Goal: Task Accomplishment & Management: Use online tool/utility

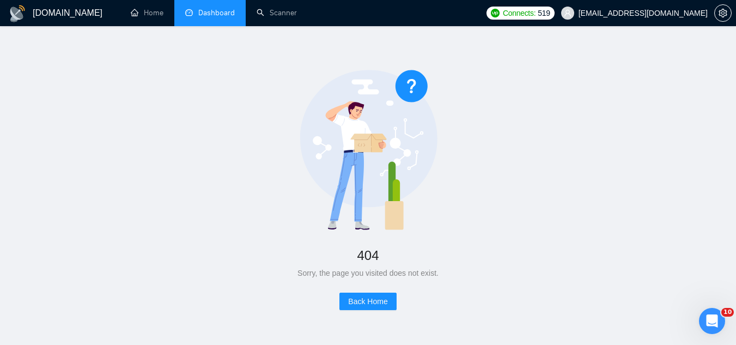
click at [220, 9] on link "Dashboard" at bounding box center [210, 12] width 50 height 9
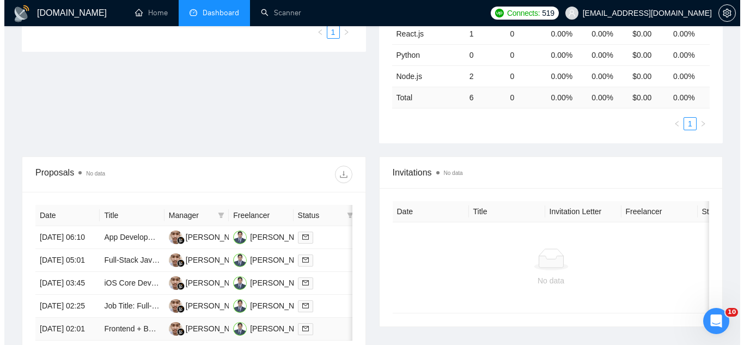
scroll to position [381, 0]
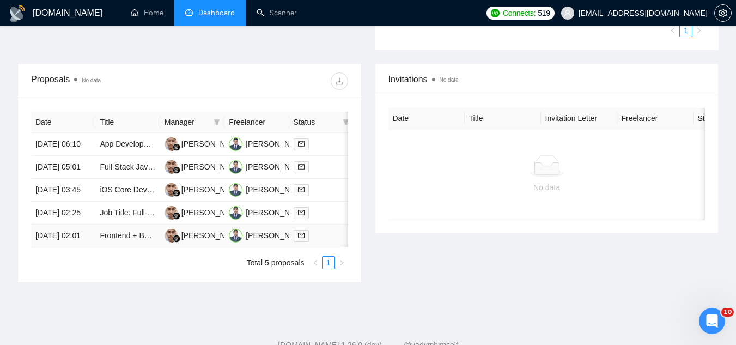
click at [119, 247] on td "Frontend + Backend Developer to Build Modular Tutoring Website Using Wasp Open …" at bounding box center [127, 235] width 64 height 23
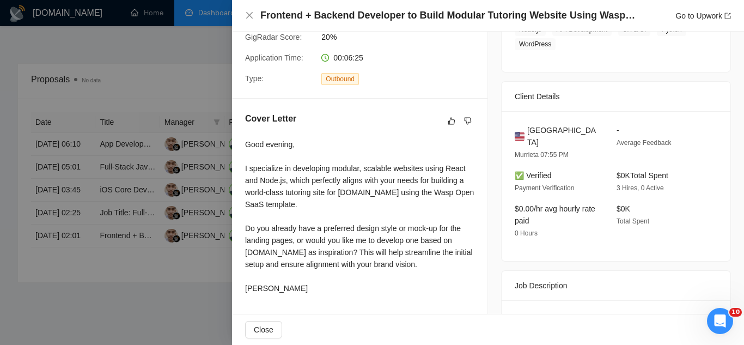
scroll to position [272, 0]
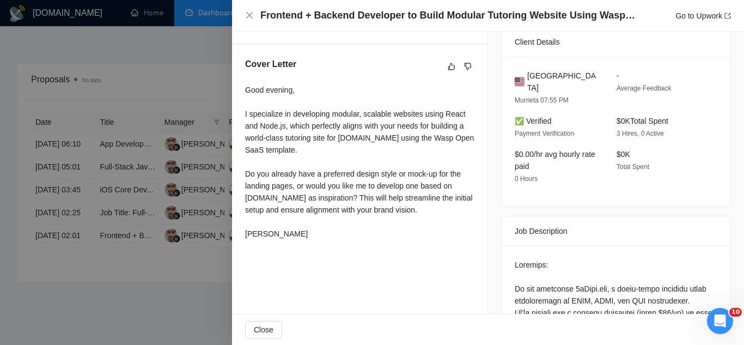
click at [90, 314] on div at bounding box center [372, 172] width 744 height 345
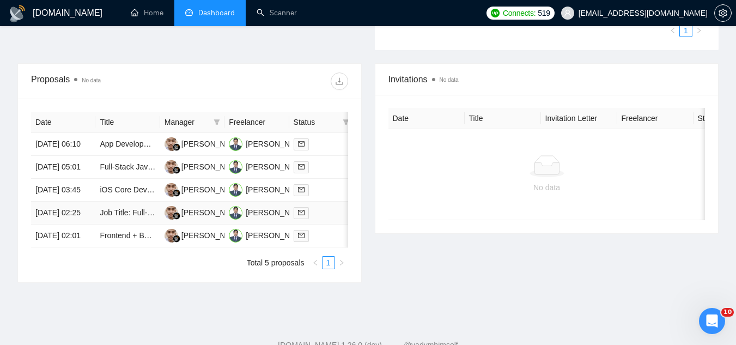
click at [129, 224] on td "Job Title: Full-Stack Developer for SaaS Quoting & Scheduling Platform (Ongoing…" at bounding box center [127, 212] width 64 height 23
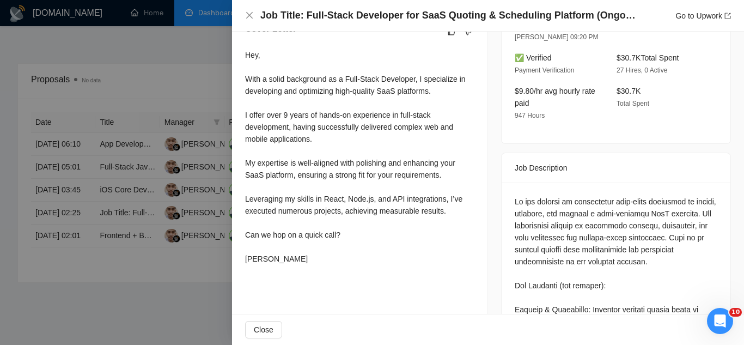
scroll to position [327, 0]
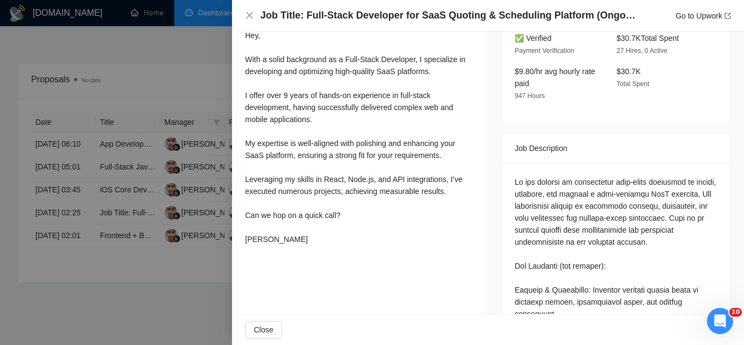
click at [189, 330] on div at bounding box center [372, 172] width 744 height 345
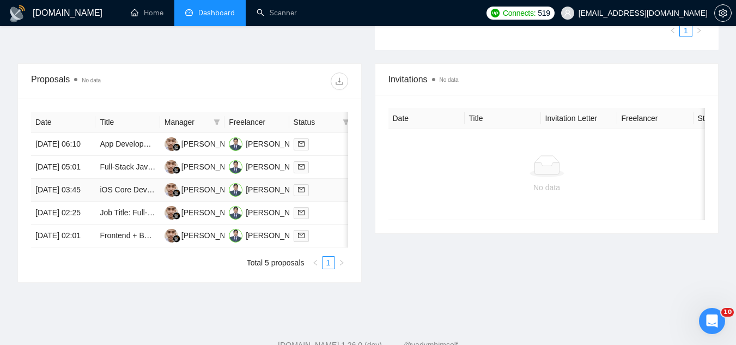
click at [139, 201] on td "iOS Core Developer (Swift/SwiftUI, API Integrations)" at bounding box center [127, 190] width 64 height 23
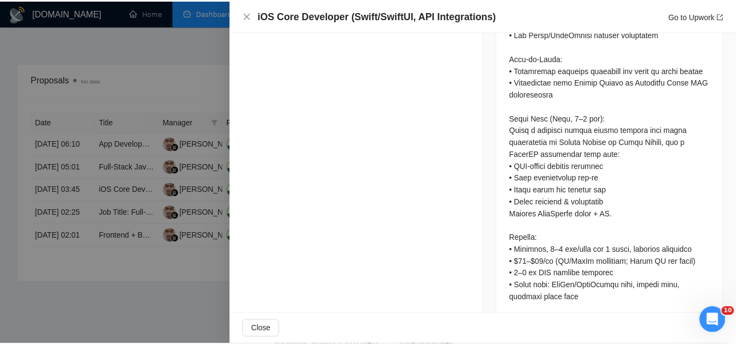
scroll to position [604, 0]
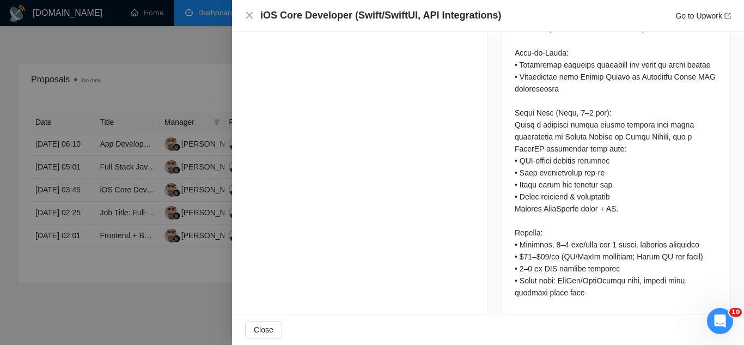
click at [191, 326] on div at bounding box center [372, 172] width 744 height 345
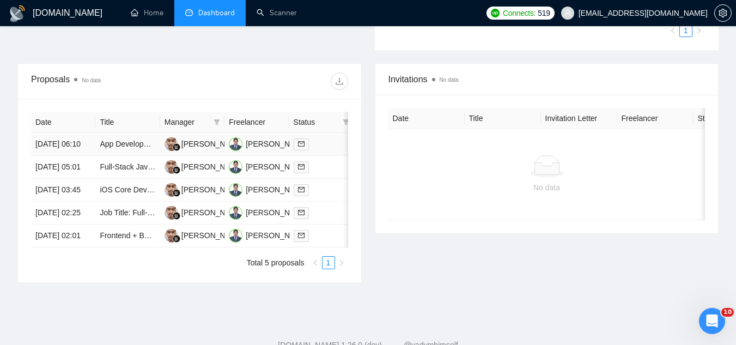
click at [134, 156] on td "App Development for Personal Story Cataloguing" at bounding box center [127, 144] width 64 height 23
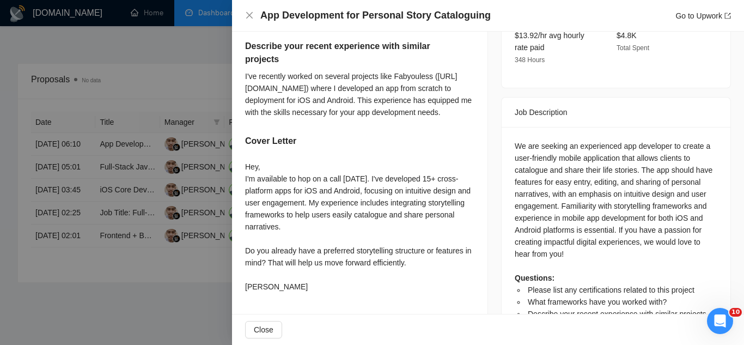
scroll to position [409, 0]
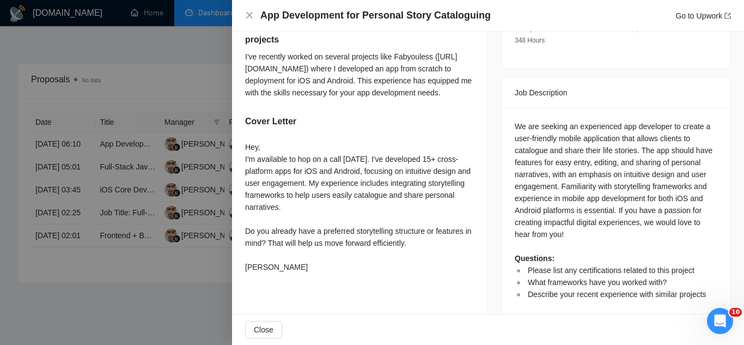
click at [212, 315] on div at bounding box center [372, 172] width 744 height 345
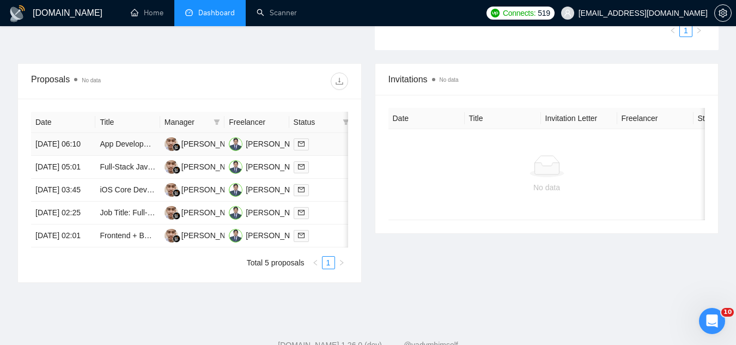
click at [132, 156] on td "App Development for Personal Story Cataloguing" at bounding box center [127, 144] width 64 height 23
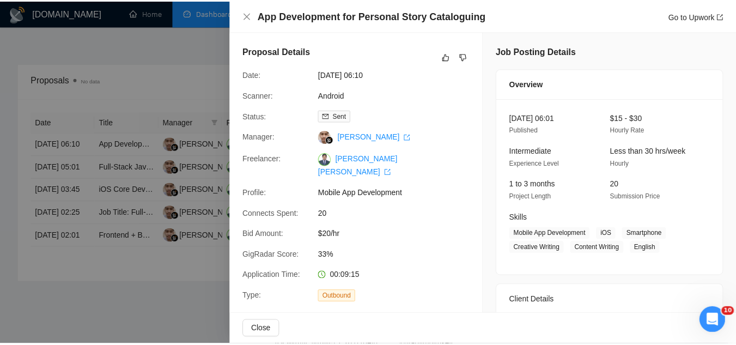
scroll to position [218, 0]
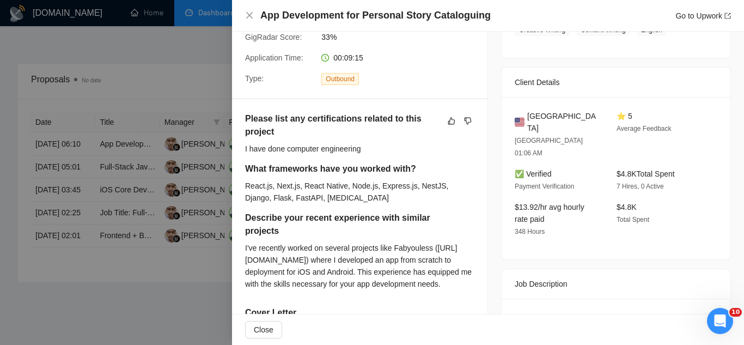
click at [136, 161] on div at bounding box center [372, 172] width 744 height 345
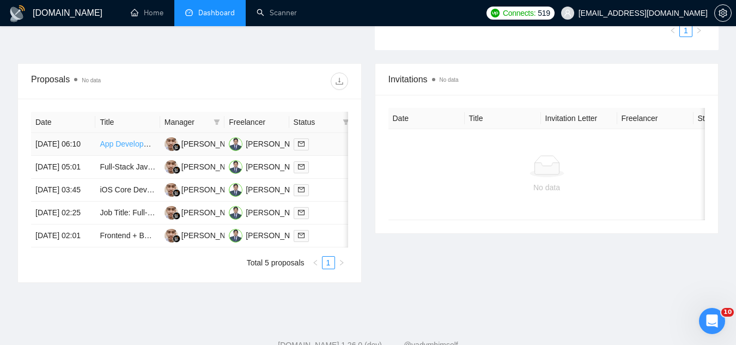
click at [132, 148] on link "App Development for Personal Story Cataloguing" at bounding box center [183, 143] width 167 height 9
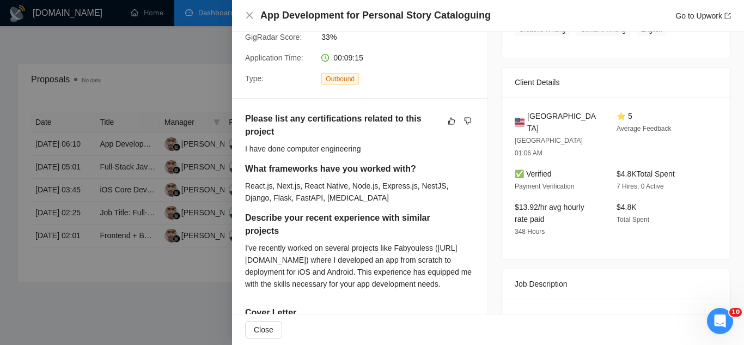
click at [177, 68] on div at bounding box center [372, 172] width 744 height 345
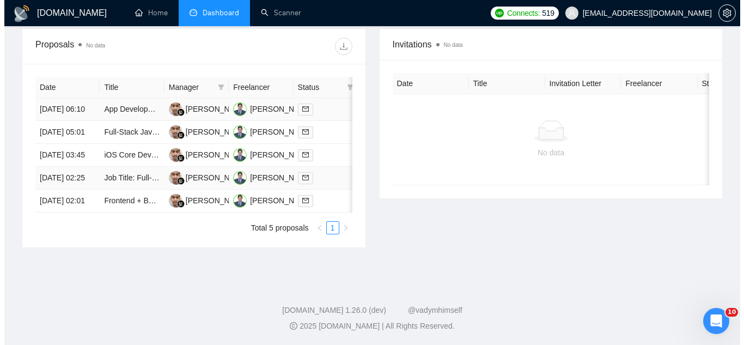
scroll to position [476, 0]
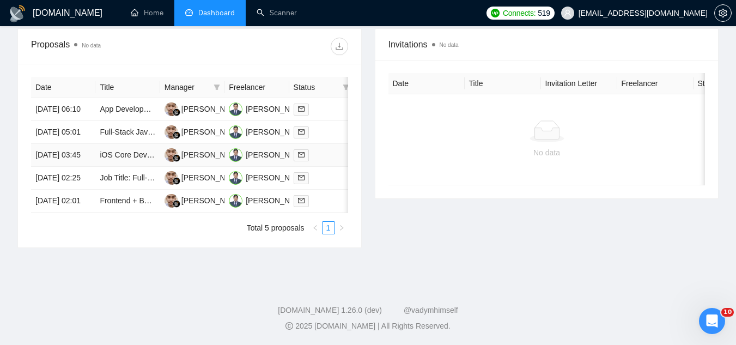
click at [125, 144] on td "iOS Core Developer (Swift/SwiftUI, API Integrations)" at bounding box center [127, 155] width 64 height 23
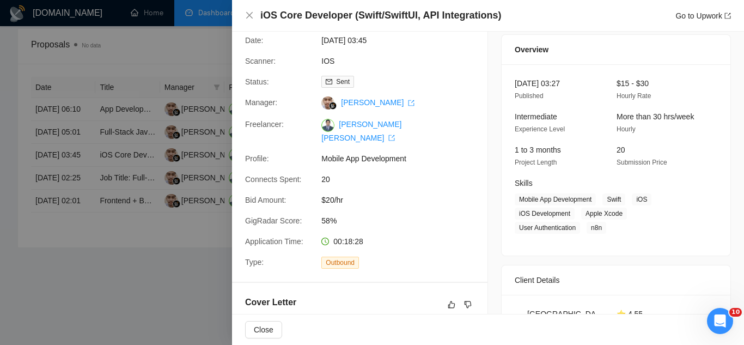
scroll to position [0, 0]
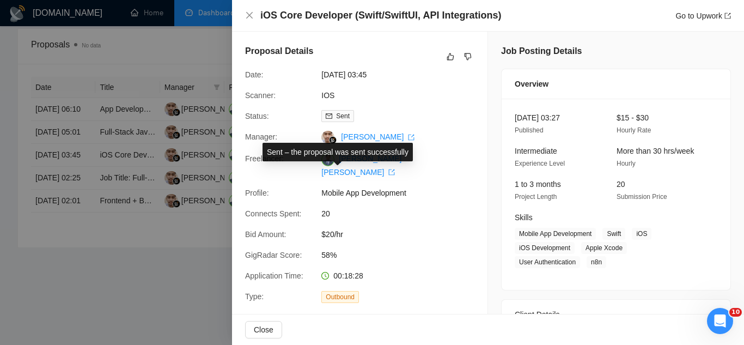
click at [384, 109] on div "Proposal Details Date: [DATE] 03:45 Scanner: IOS Status: Sent Manager: [PERSON_…" at bounding box center [359, 174] width 255 height 284
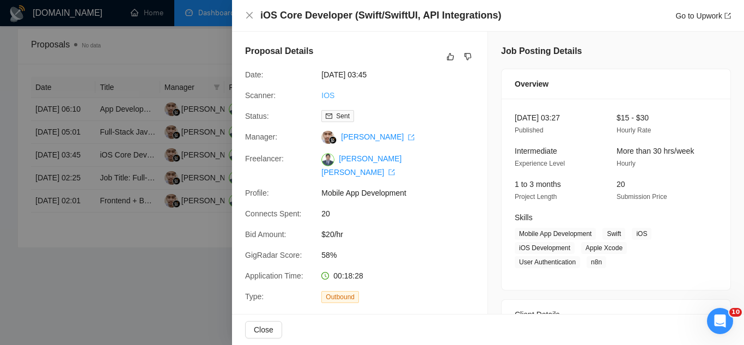
click at [328, 96] on link "IOS" at bounding box center [327, 95] width 13 height 9
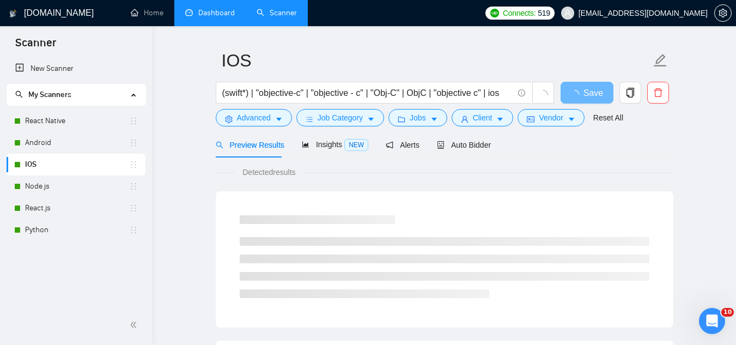
scroll to position [54, 0]
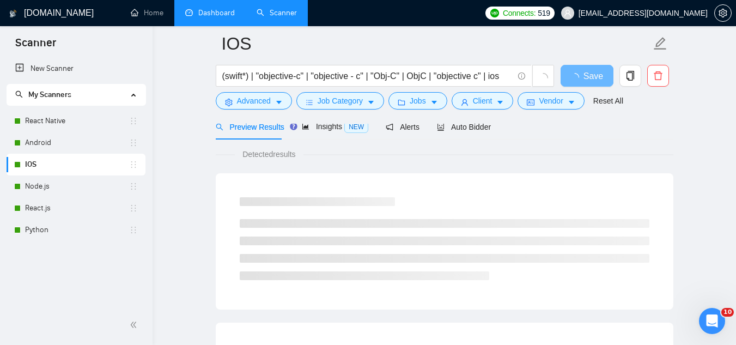
click at [463, 120] on div at bounding box center [444, 119] width 457 height 9
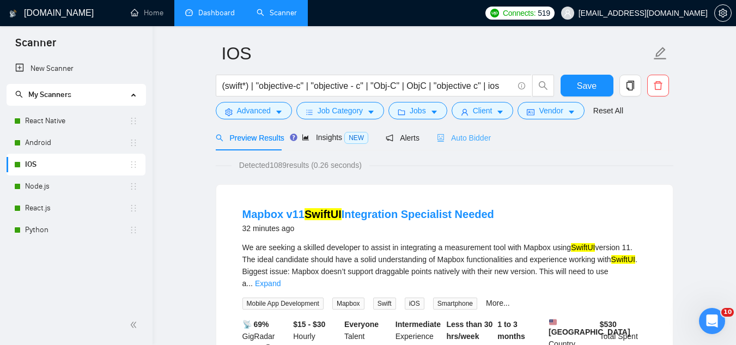
scroll to position [0, 0]
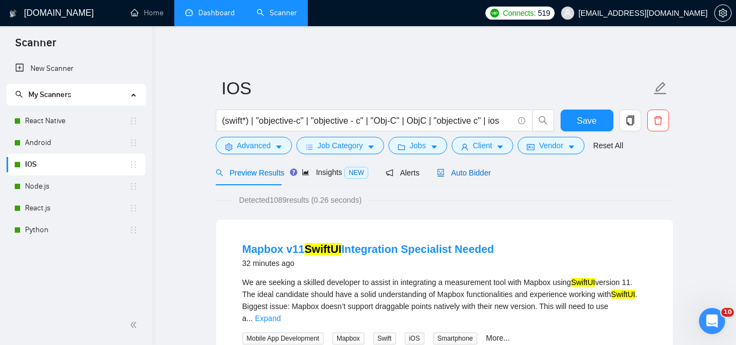
click at [467, 170] on span "Auto Bidder" at bounding box center [464, 172] width 54 height 9
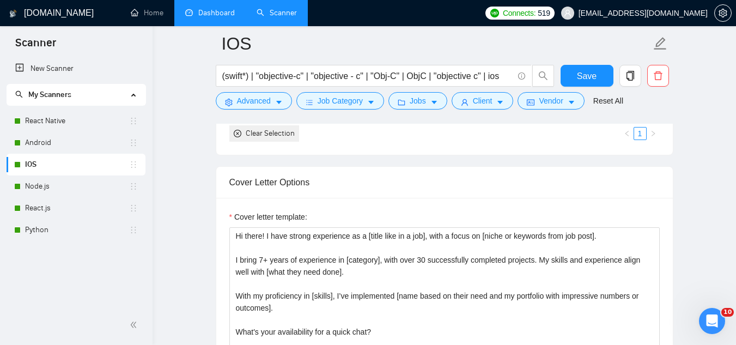
scroll to position [1198, 0]
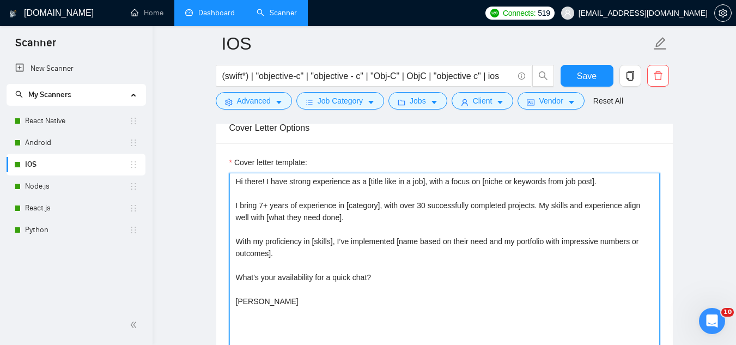
click at [438, 213] on textarea "Hi there! I have strong experience as a [title like in a job], with a focus on …" at bounding box center [444, 295] width 430 height 245
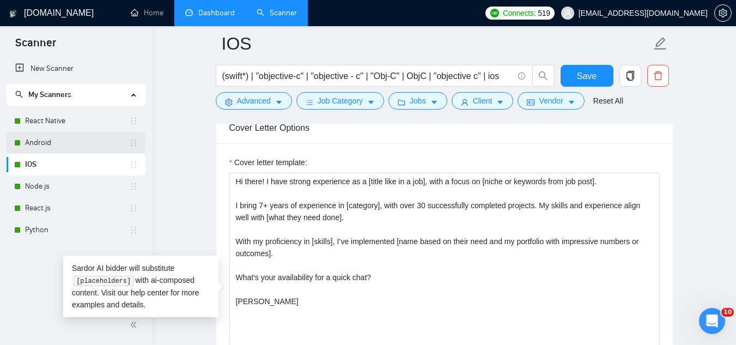
click at [99, 146] on link "Android" at bounding box center [77, 143] width 104 height 22
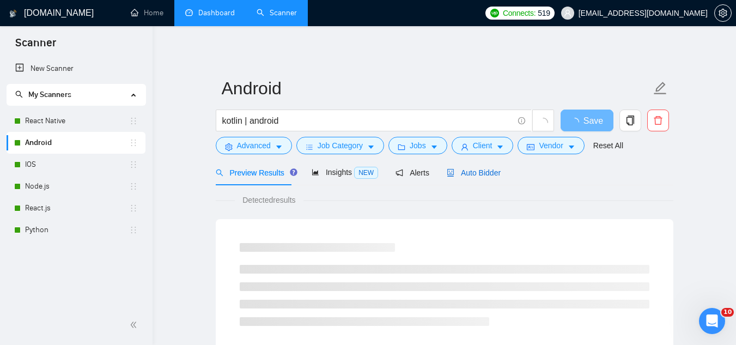
click at [460, 171] on span "Auto Bidder" at bounding box center [474, 172] width 54 height 9
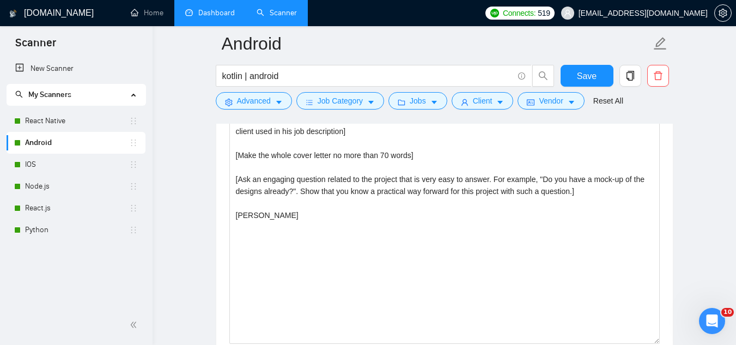
scroll to position [1252, 0]
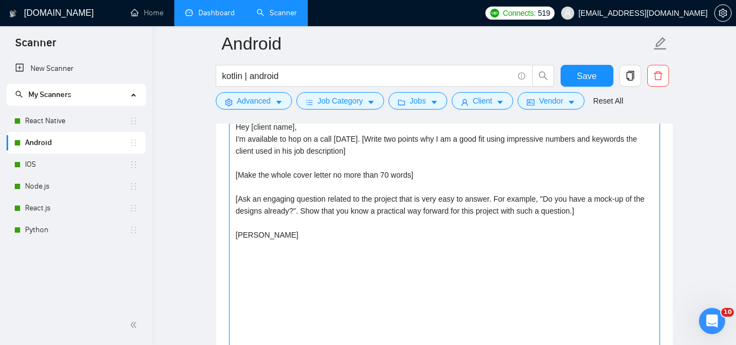
click at [347, 178] on textarea "Hey [client name], I'm available to hop on a call [DATE]. [Write two points why…" at bounding box center [444, 240] width 430 height 245
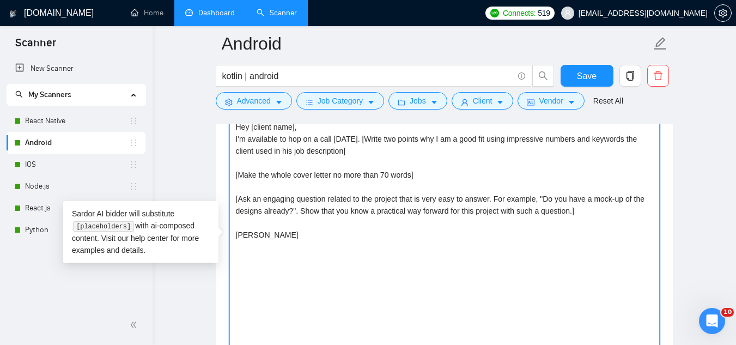
click at [347, 178] on textarea "Hey [client name], I'm available to hop on a call [DATE]. [Write two points why…" at bounding box center [444, 240] width 430 height 245
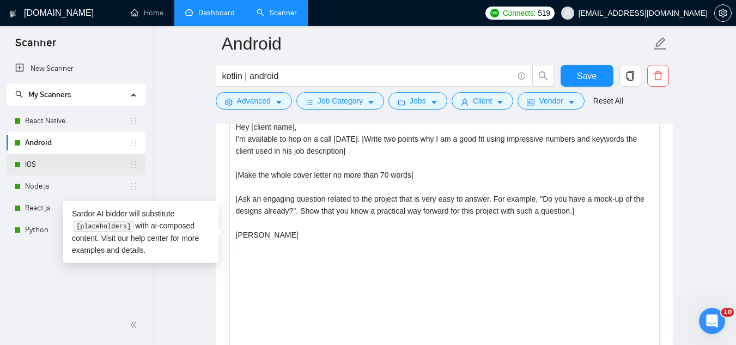
click at [44, 166] on link "IOS" at bounding box center [77, 165] width 104 height 22
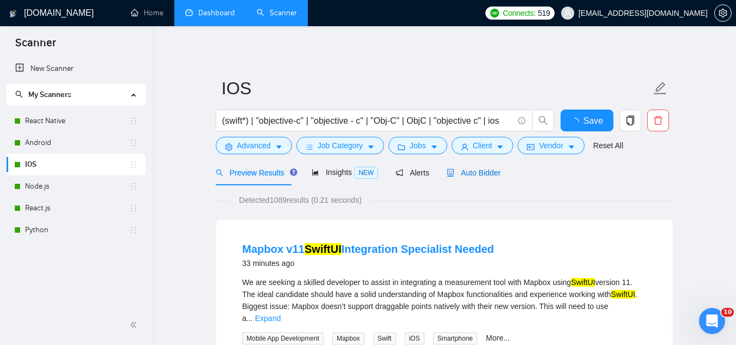
click at [476, 168] on span "Auto Bidder" at bounding box center [474, 172] width 54 height 9
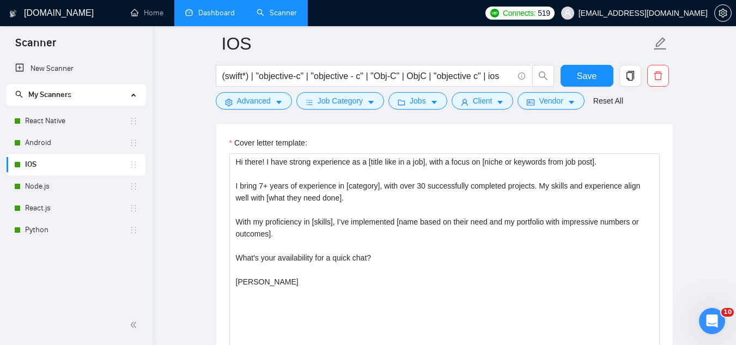
scroll to position [1198, 0]
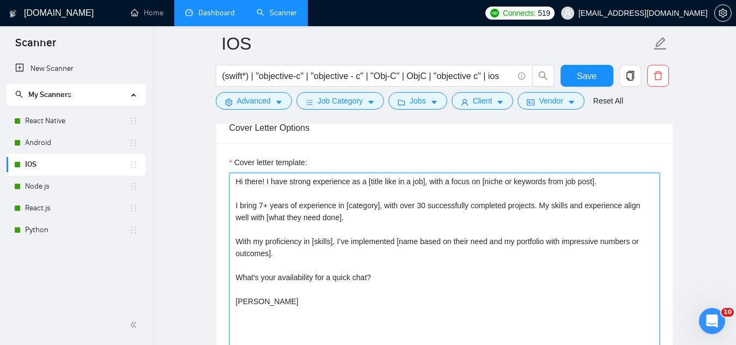
click at [393, 218] on textarea "Hi there! I have strong experience as a [title like in a job], with a focus on …" at bounding box center [444, 295] width 430 height 245
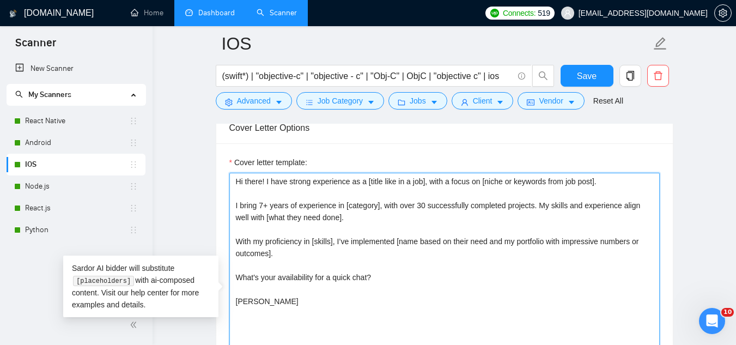
paste textarea "[Make the whole cover letter no more than 70 words]"
click at [480, 218] on textarea "Hi there! I have strong experience as a [title like in a job], with a focus on …" at bounding box center [444, 295] width 430 height 245
type textarea "Hi there! I have strong experience as a [title like in a job], with a focus on …"
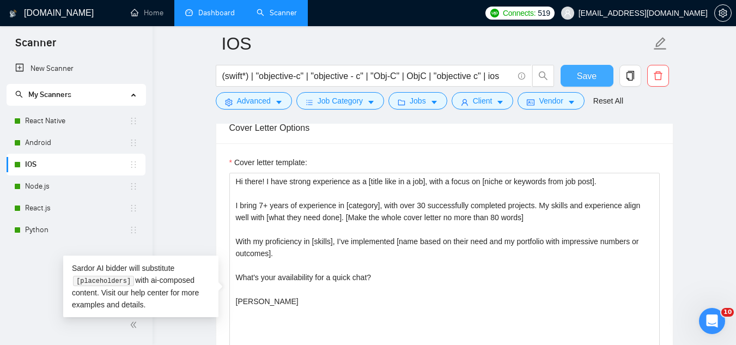
click at [594, 76] on span "Save" at bounding box center [587, 76] width 20 height 14
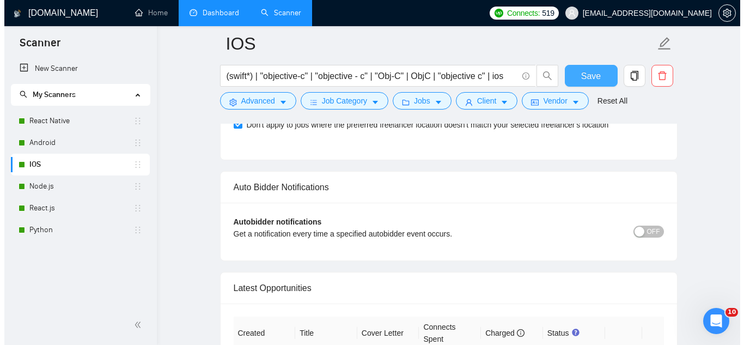
scroll to position [2668, 0]
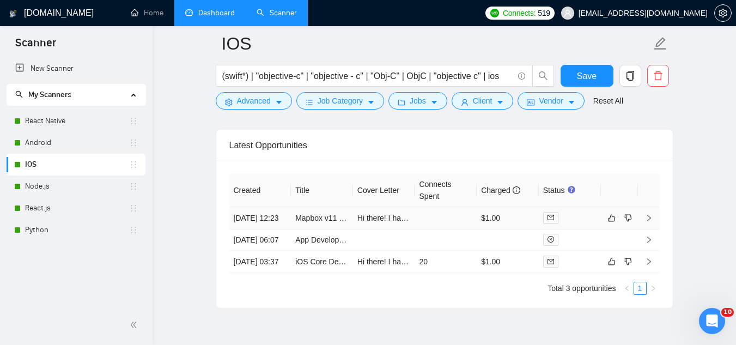
click at [325, 229] on td "Mapbox v11 SwiftUI Integration Specialist Needed" at bounding box center [322, 218] width 62 height 22
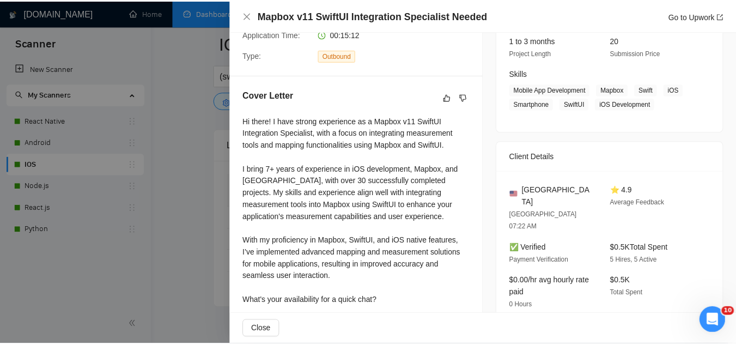
scroll to position [163, 0]
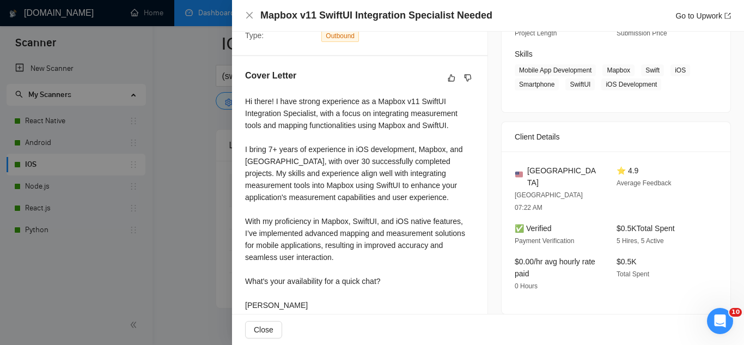
click at [216, 282] on div at bounding box center [372, 172] width 744 height 345
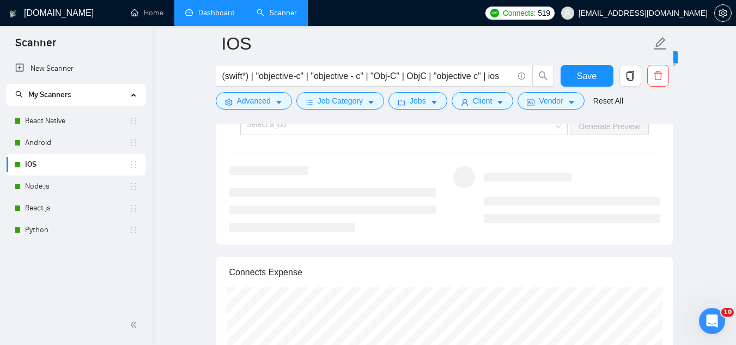
scroll to position [2069, 0]
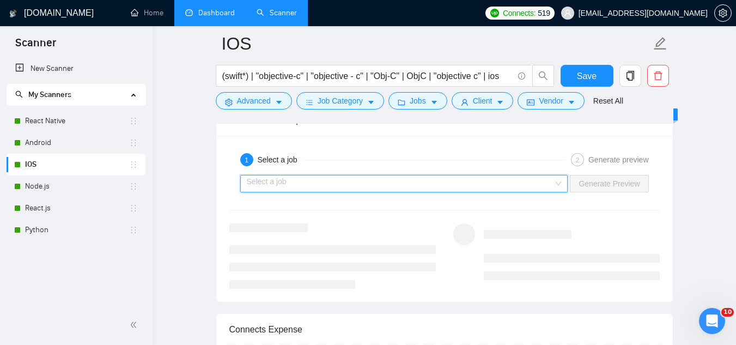
click at [355, 185] on input "search" at bounding box center [400, 183] width 307 height 16
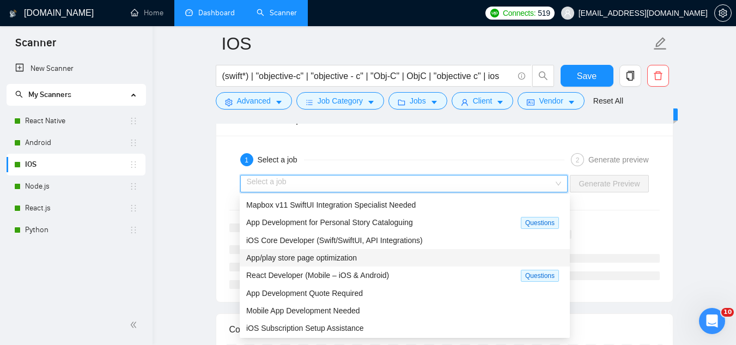
click at [372, 262] on div "App/play store page optimization" at bounding box center [404, 258] width 317 height 12
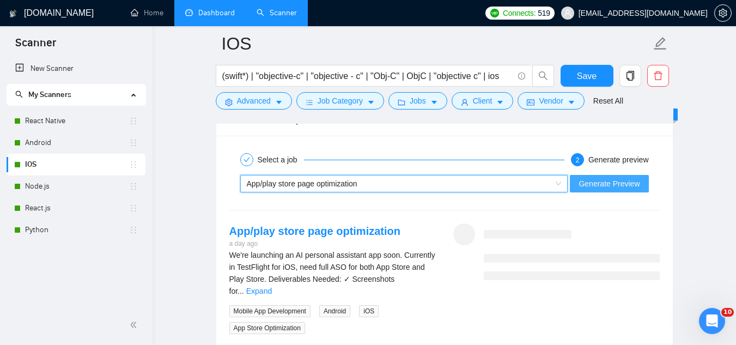
click at [602, 187] on span "Generate Preview" at bounding box center [608, 184] width 61 height 12
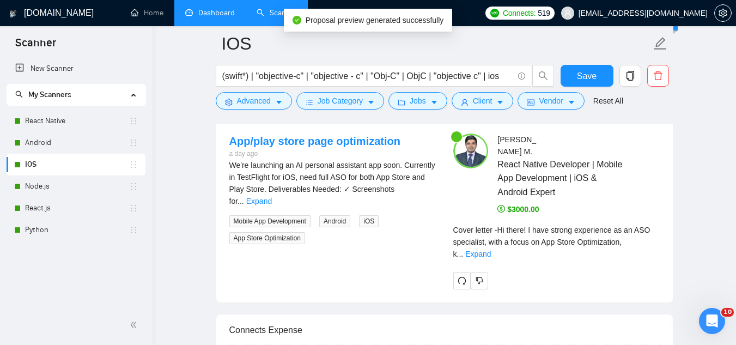
scroll to position [2178, 0]
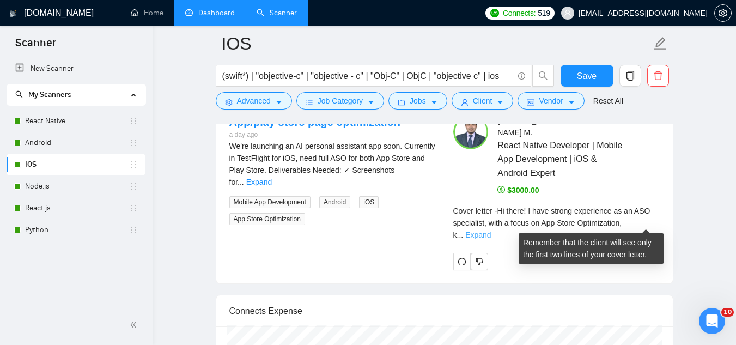
click at [491, 230] on link "Expand" at bounding box center [478, 234] width 26 height 9
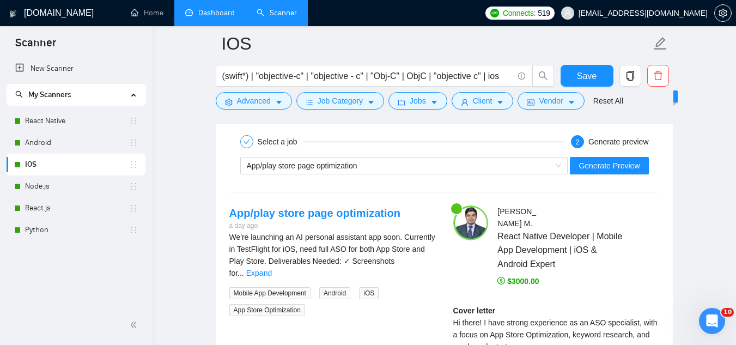
scroll to position [2069, 0]
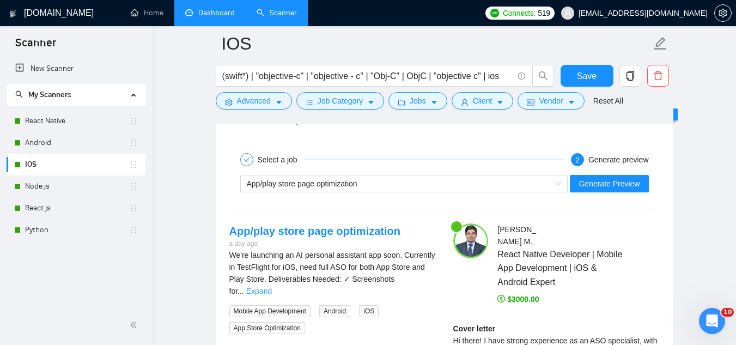
click at [272, 286] on link "Expand" at bounding box center [259, 290] width 26 height 9
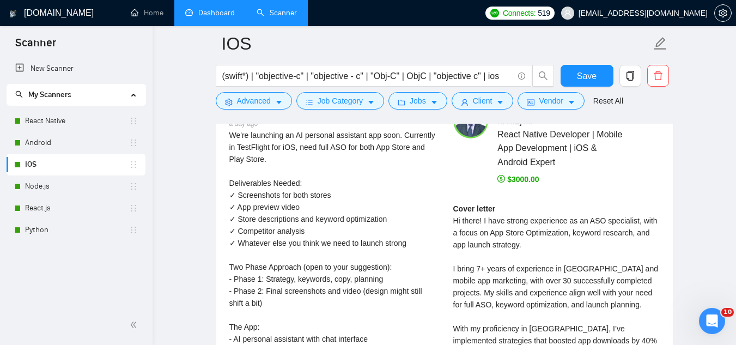
scroll to position [2124, 0]
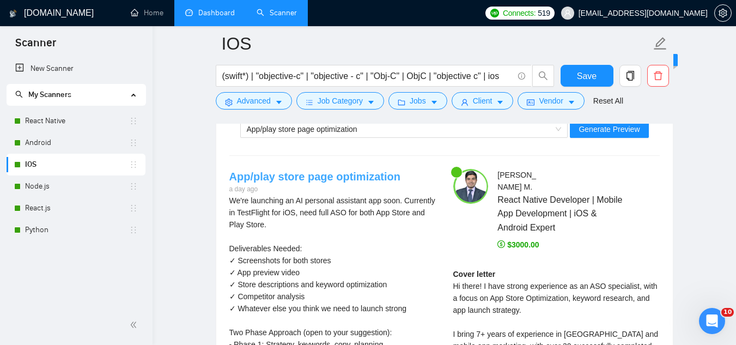
click at [331, 176] on link "App/play store page optimization" at bounding box center [314, 176] width 171 height 12
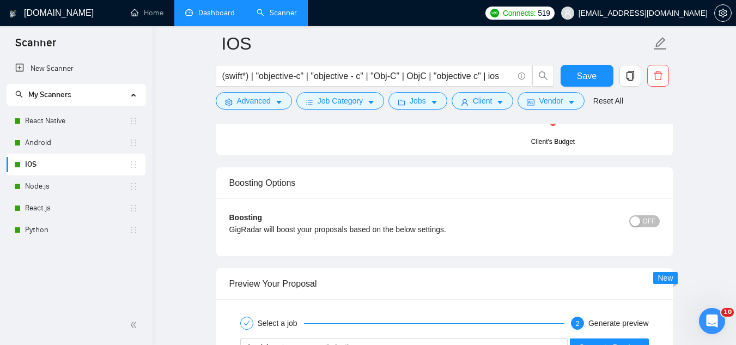
scroll to position [1851, 0]
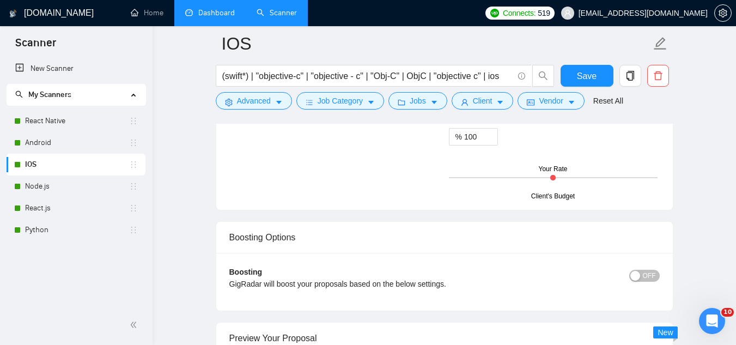
click at [224, 17] on link "Dashboard" at bounding box center [210, 12] width 50 height 9
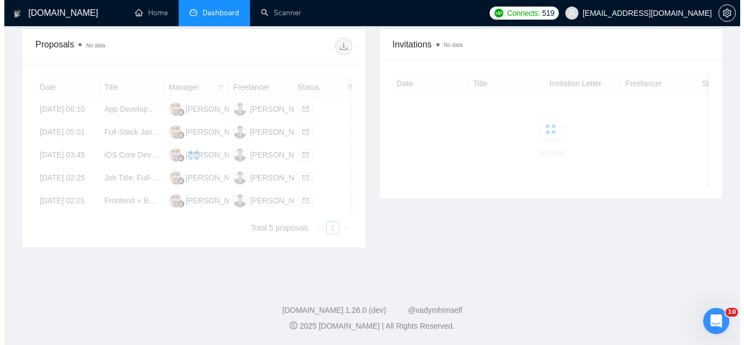
scroll to position [328, 0]
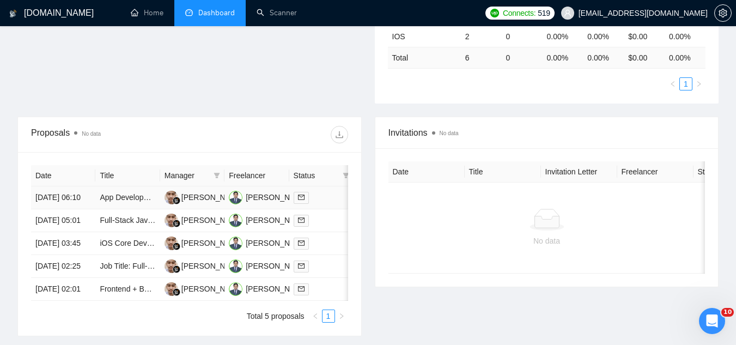
click at [128, 209] on td "App Development for Personal Story Cataloguing" at bounding box center [127, 197] width 64 height 23
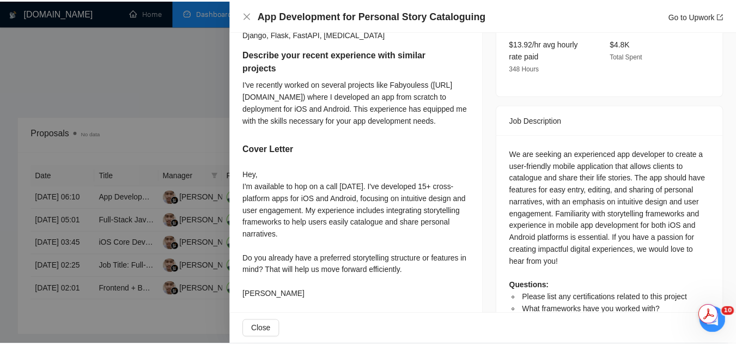
scroll to position [409, 0]
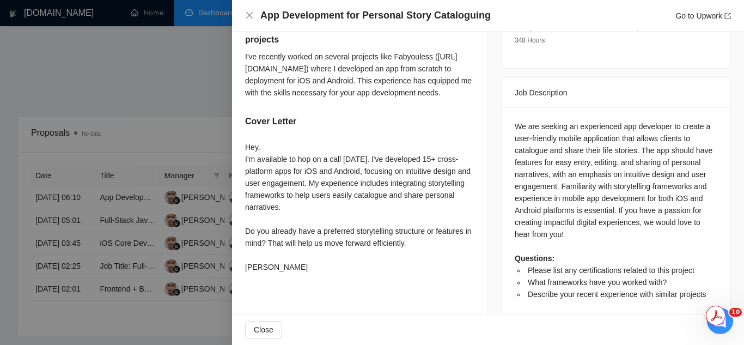
click at [174, 57] on div at bounding box center [372, 172] width 744 height 345
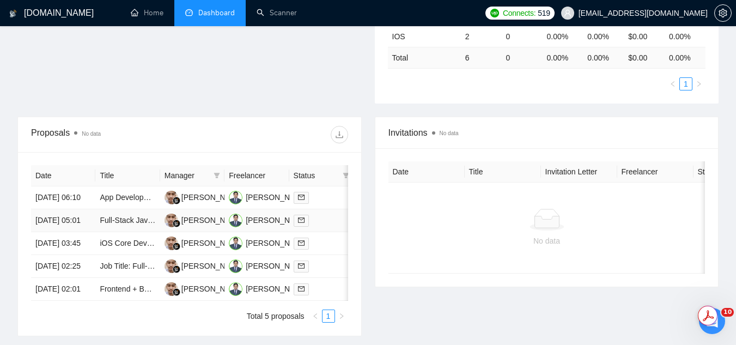
scroll to position [382, 0]
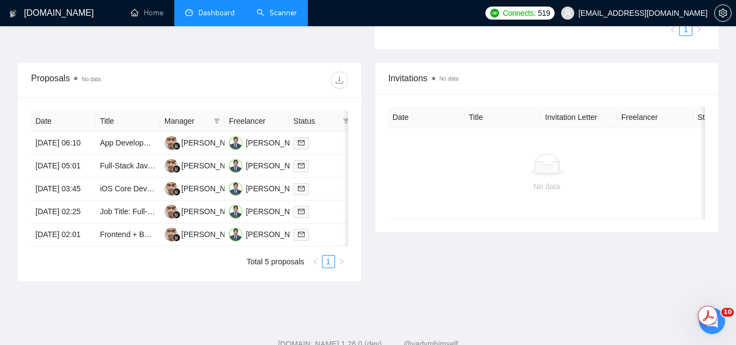
click at [278, 17] on link "Scanner" at bounding box center [276, 12] width 40 height 9
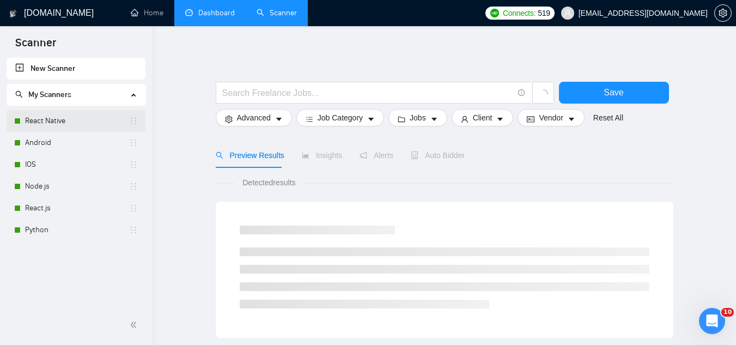
click at [64, 123] on link "React Native" at bounding box center [77, 121] width 104 height 22
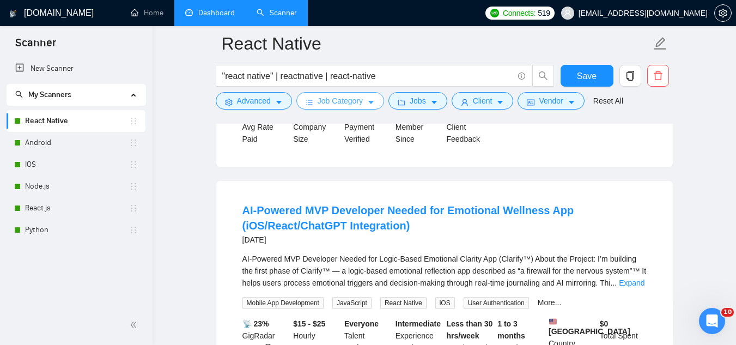
scroll to position [1797, 0]
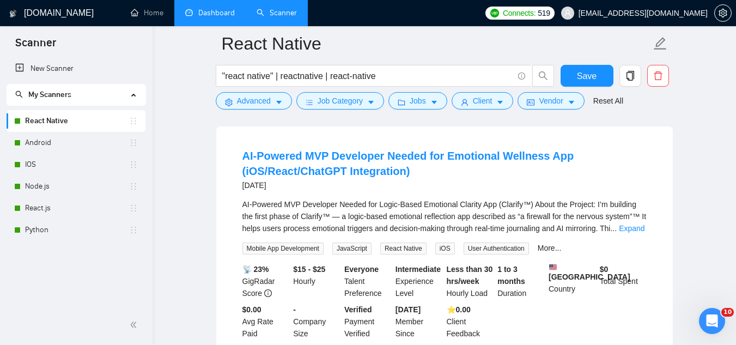
click at [631, 203] on div "AI-Powered MVP Developer Needed for Logic-Based Emotional Clarity App (Clarify™…" at bounding box center [444, 216] width 404 height 36
click at [629, 224] on link "Expand" at bounding box center [632, 228] width 26 height 9
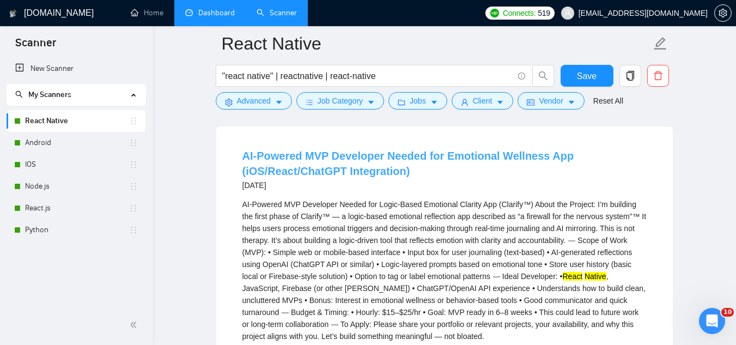
click at [346, 150] on link "AI-Powered MVP Developer Needed for Emotional Wellness App (iOS/React/ChatGPT I…" at bounding box center [408, 163] width 332 height 27
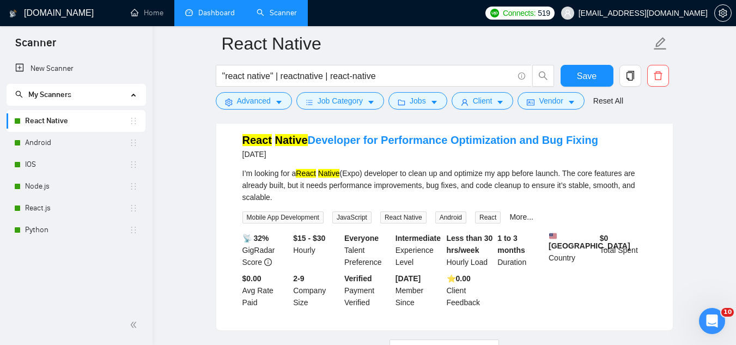
scroll to position [2396, 0]
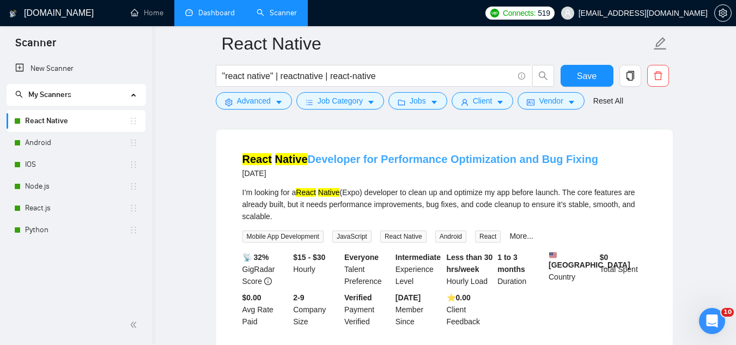
click at [340, 153] on link "React Native Developer for Performance Optimization and Bug Fixing" at bounding box center [420, 159] width 356 height 12
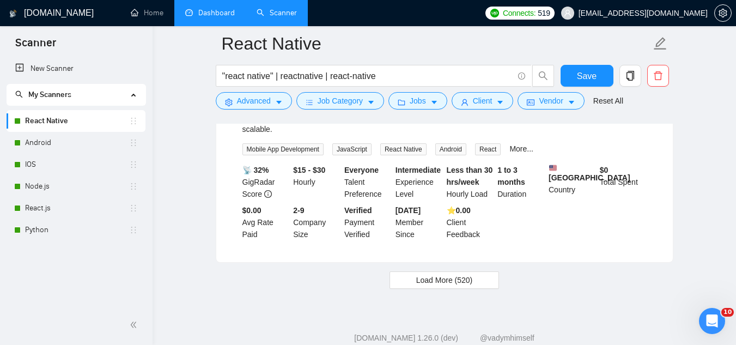
scroll to position [2494, 0]
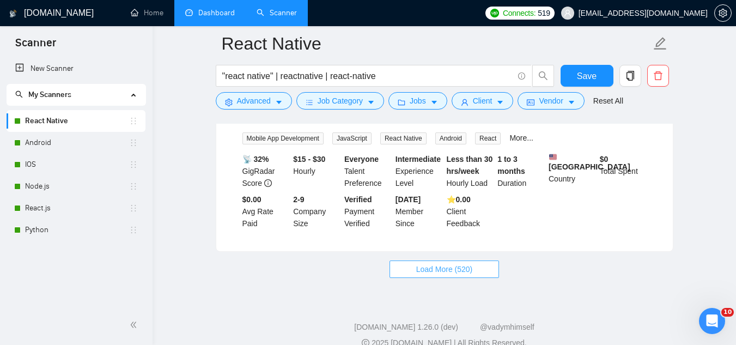
click at [415, 260] on button "Load More (520)" at bounding box center [444, 268] width 110 height 17
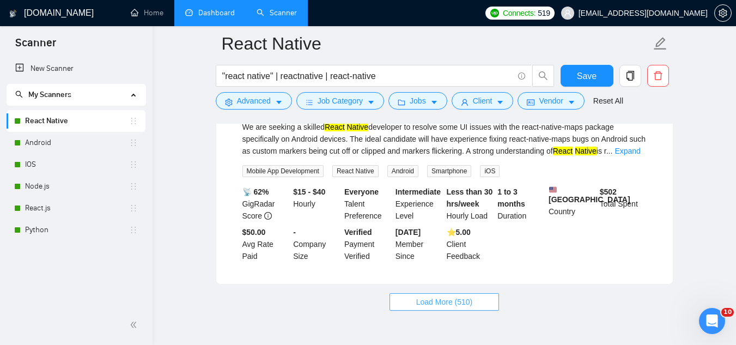
scroll to position [4901, 0]
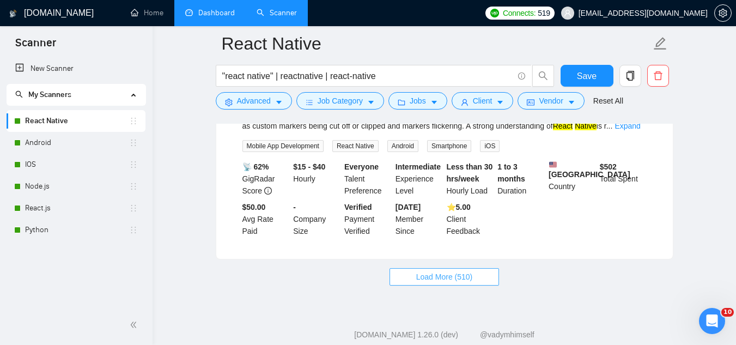
click at [406, 268] on button "Load More (510)" at bounding box center [444, 276] width 110 height 17
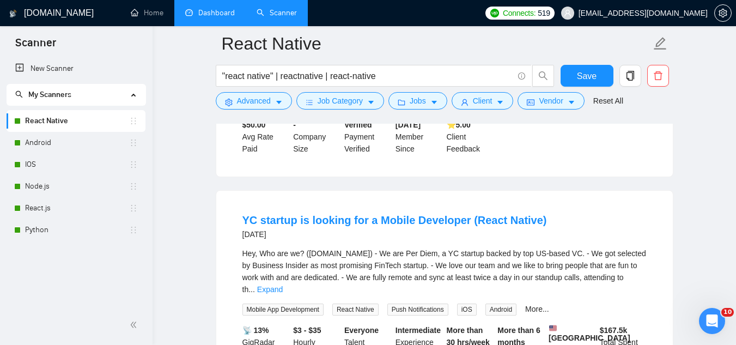
scroll to position [5010, 0]
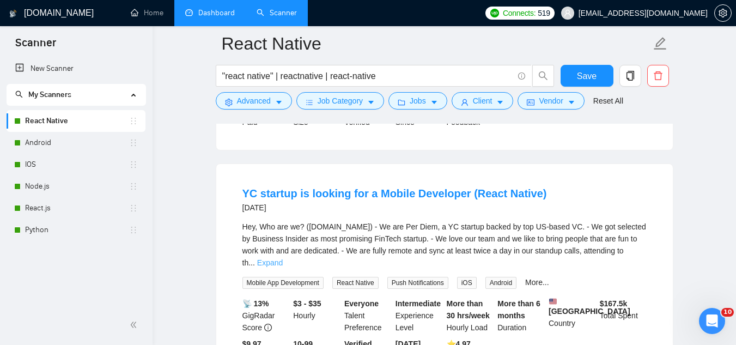
click at [283, 258] on link "Expand" at bounding box center [270, 262] width 26 height 9
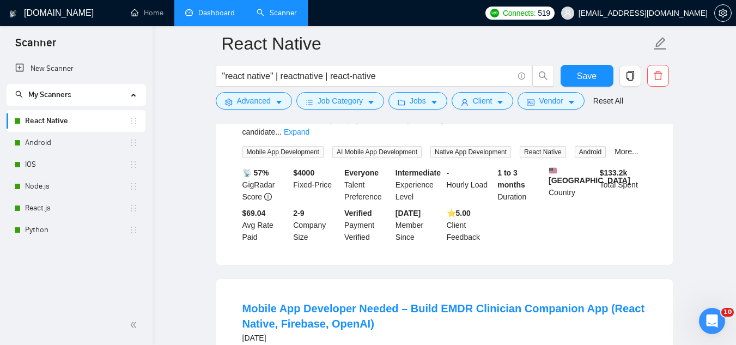
scroll to position [6698, 0]
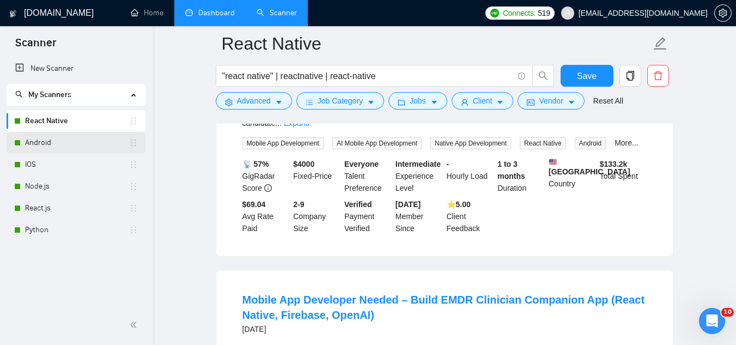
click at [97, 144] on link "Android" at bounding box center [77, 143] width 104 height 22
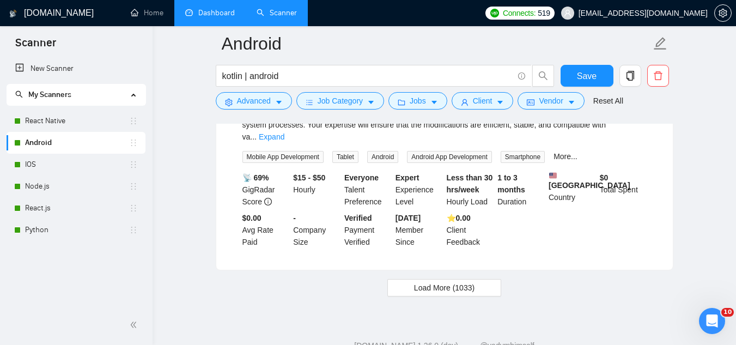
scroll to position [2378, 0]
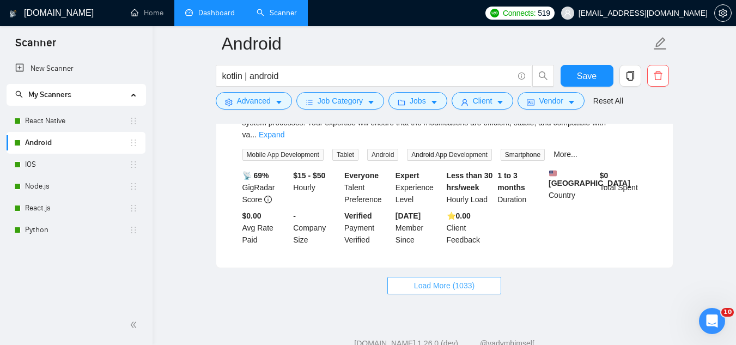
click at [419, 277] on button "Load More (1033)" at bounding box center [444, 285] width 114 height 17
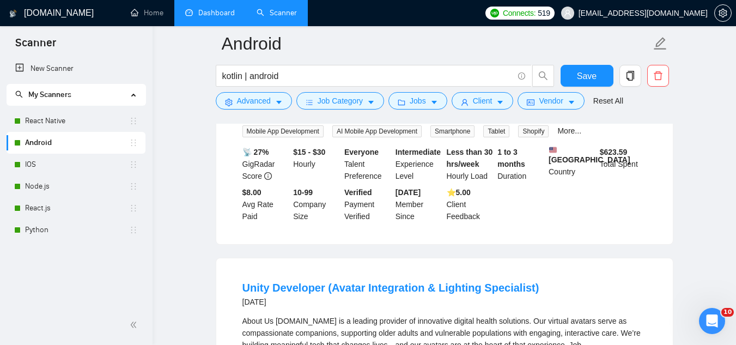
scroll to position [2705, 0]
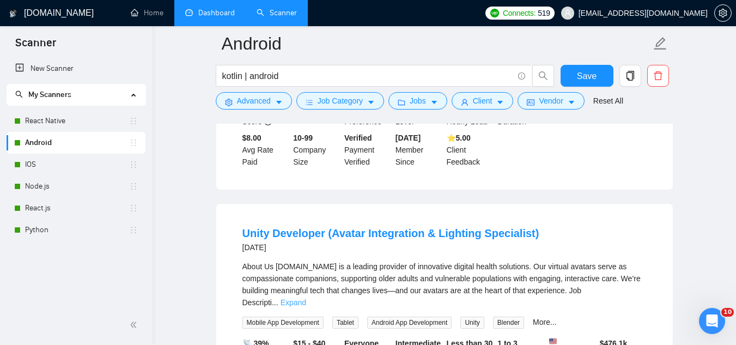
click at [306, 298] on link "Expand" at bounding box center [293, 302] width 26 height 9
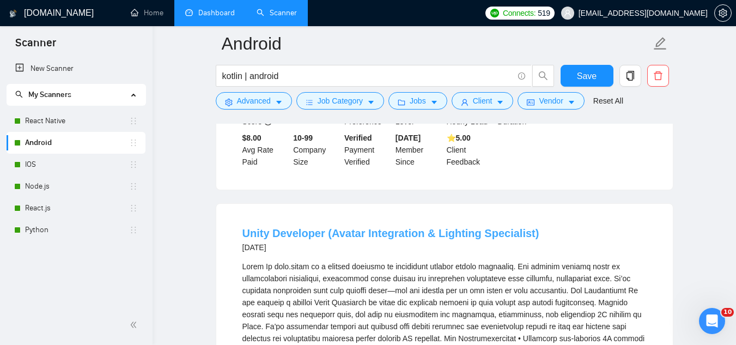
click at [284, 227] on link "Unity Developer (Avatar Integration & Lighting Specialist)" at bounding box center [390, 233] width 297 height 12
click at [97, 170] on link "IOS" at bounding box center [77, 165] width 104 height 22
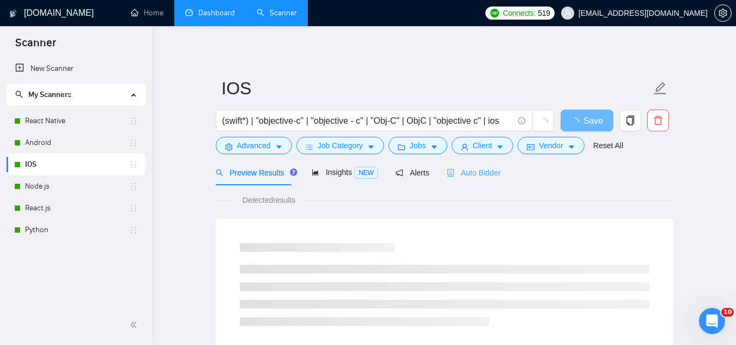
click at [460, 179] on div "Auto Bidder" at bounding box center [474, 173] width 54 height 26
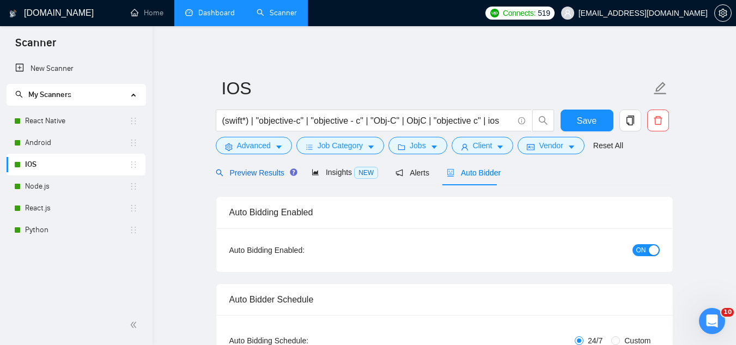
click at [261, 173] on span "Preview Results" at bounding box center [255, 172] width 78 height 9
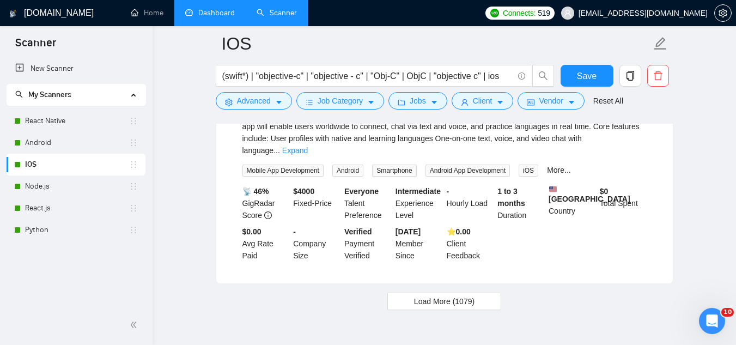
scroll to position [2363, 0]
click at [399, 292] on button "Load More (1079)" at bounding box center [444, 300] width 114 height 17
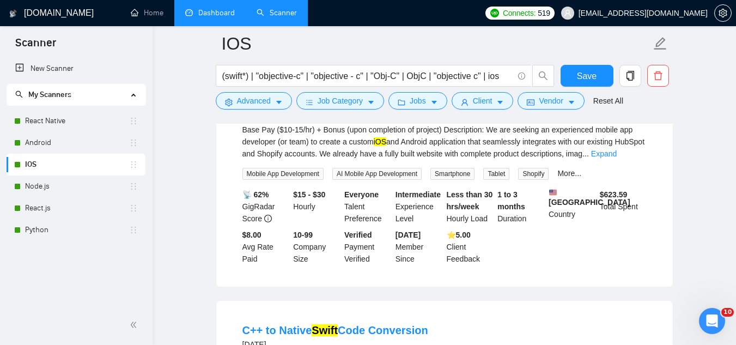
scroll to position [2908, 0]
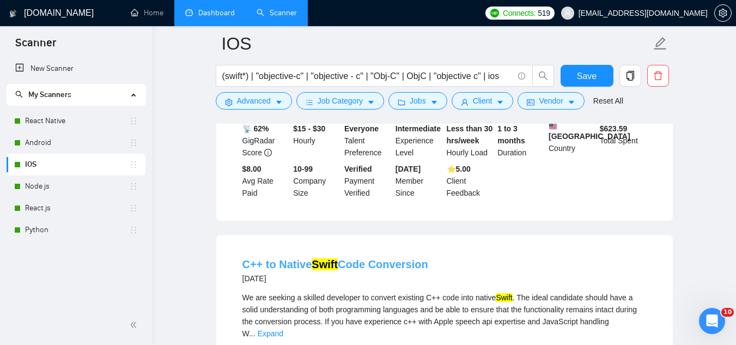
click at [296, 258] on link "C++ to Native Swift Code Conversion" at bounding box center [335, 264] width 186 height 12
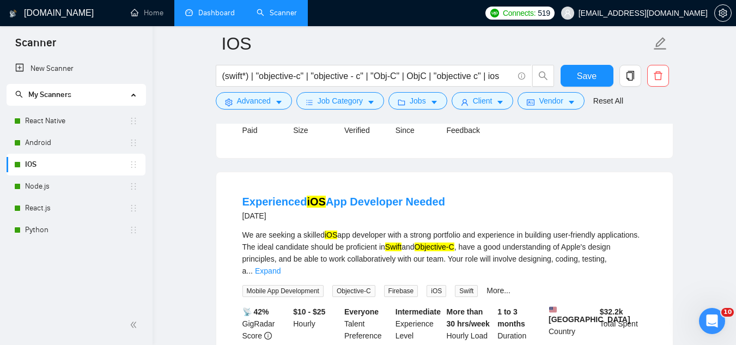
scroll to position [4747, 0]
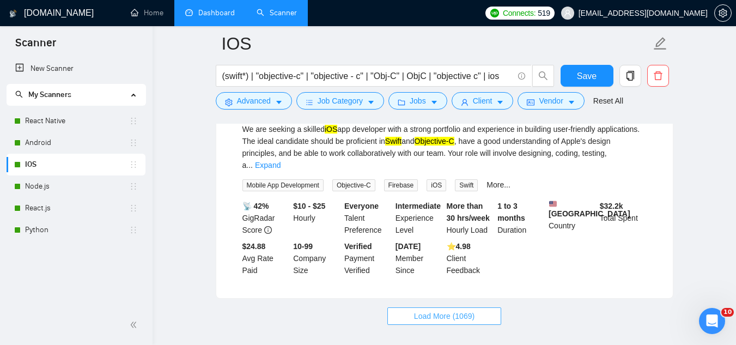
click at [415, 310] on span "Load More (1069)" at bounding box center [444, 316] width 60 height 12
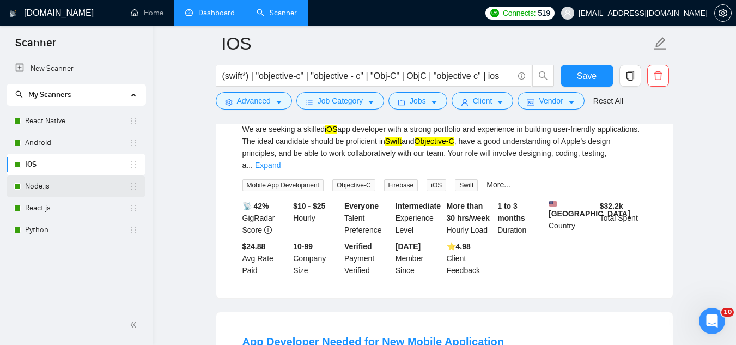
click at [84, 190] on link "Node.js" at bounding box center [77, 186] width 104 height 22
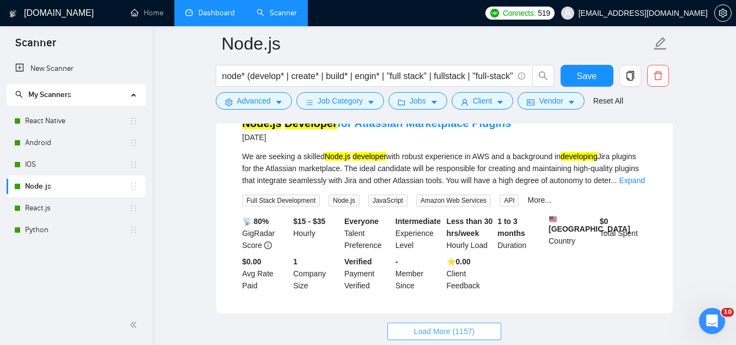
scroll to position [2409, 0]
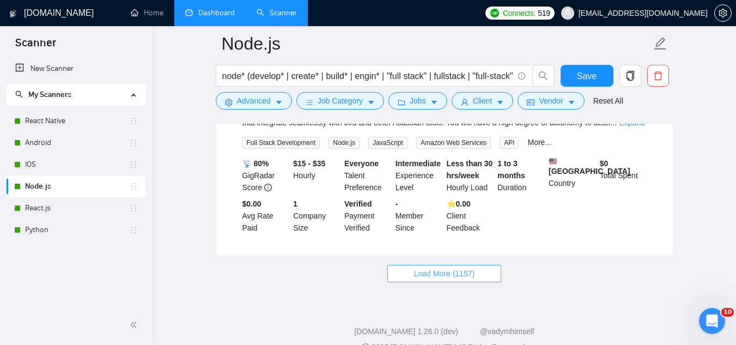
click at [450, 265] on button "Load More (1157)" at bounding box center [444, 273] width 114 height 17
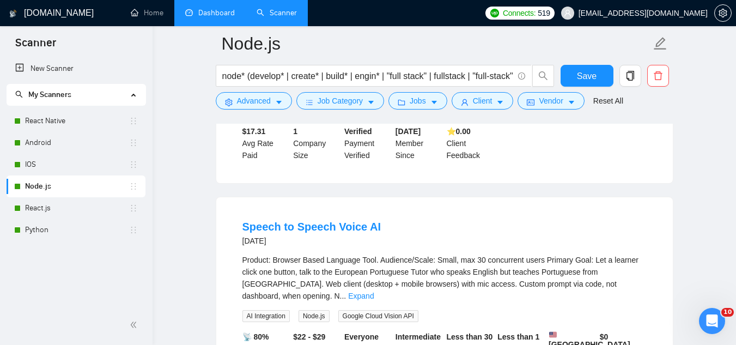
scroll to position [2736, 0]
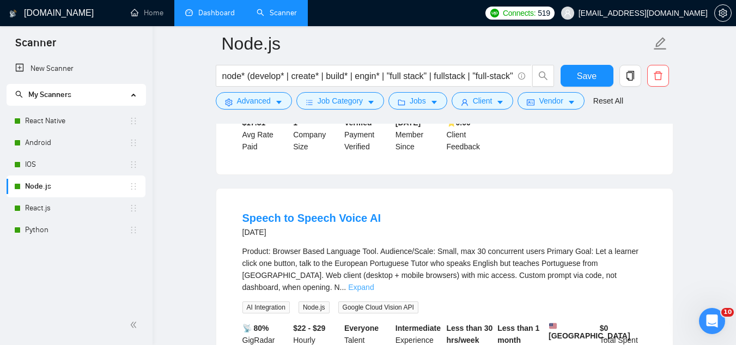
click at [374, 283] on link "Expand" at bounding box center [361, 287] width 26 height 9
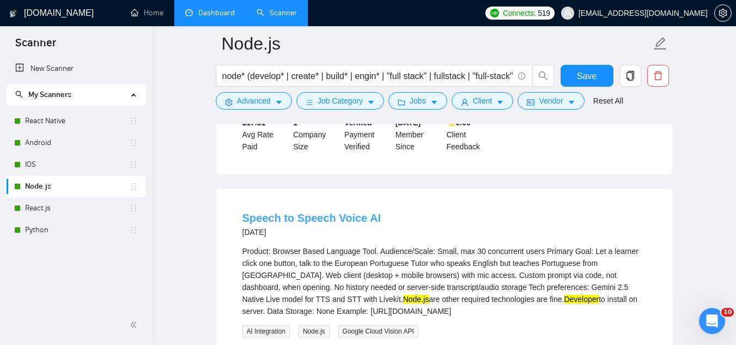
click at [333, 212] on link "Speech to Speech Voice AI" at bounding box center [311, 218] width 139 height 12
click at [73, 207] on link "React.js" at bounding box center [77, 208] width 104 height 22
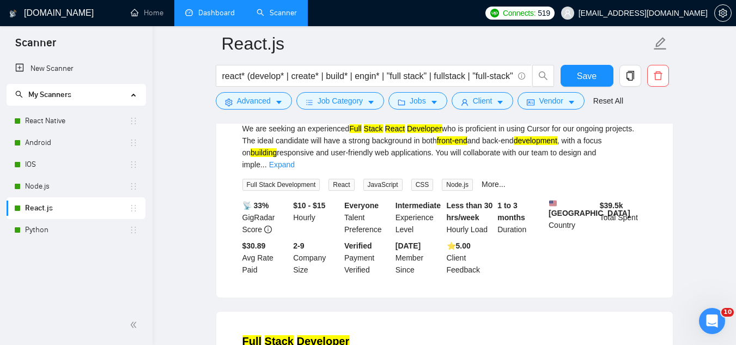
scroll to position [1797, 0]
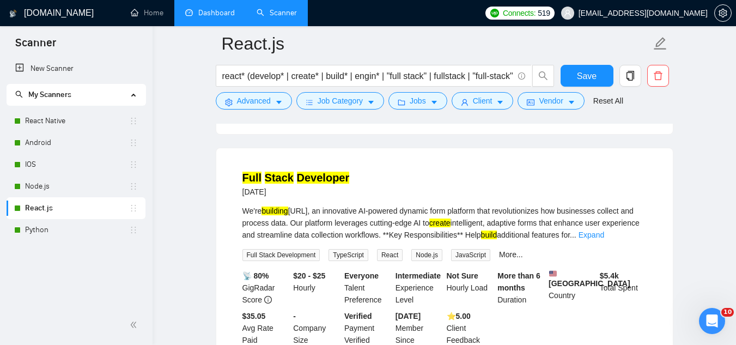
click at [636, 240] on div "We're building [URL], an innovative AI-powered dynamic form platform that revol…" at bounding box center [444, 223] width 404 height 36
click at [604, 239] on link "Expand" at bounding box center [591, 234] width 26 height 9
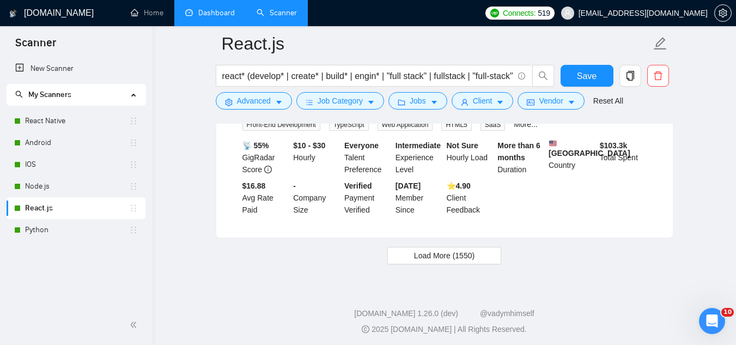
scroll to position [2612, 0]
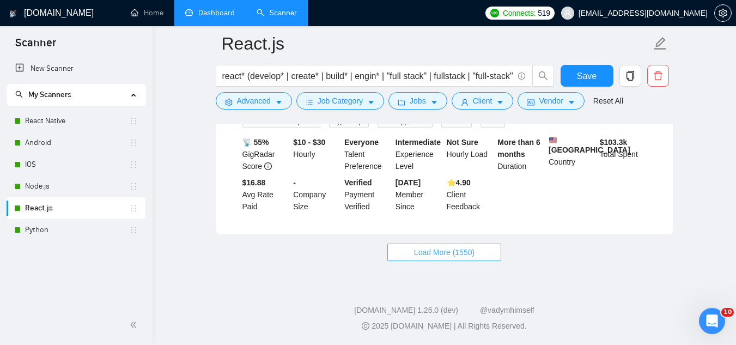
click at [431, 258] on span "Load More (1550)" at bounding box center [444, 252] width 60 height 12
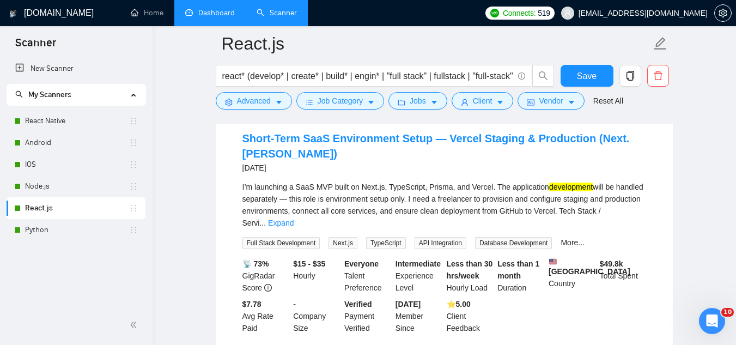
scroll to position [2993, 0]
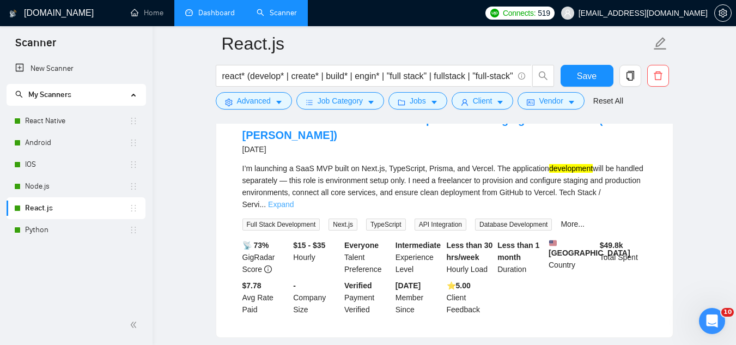
click at [293, 206] on link "Expand" at bounding box center [281, 204] width 26 height 9
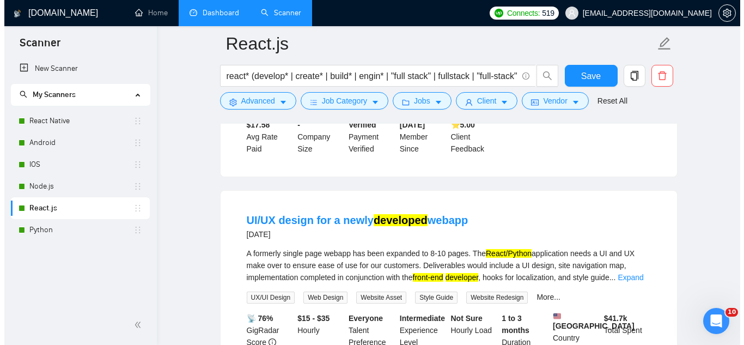
scroll to position [3537, 0]
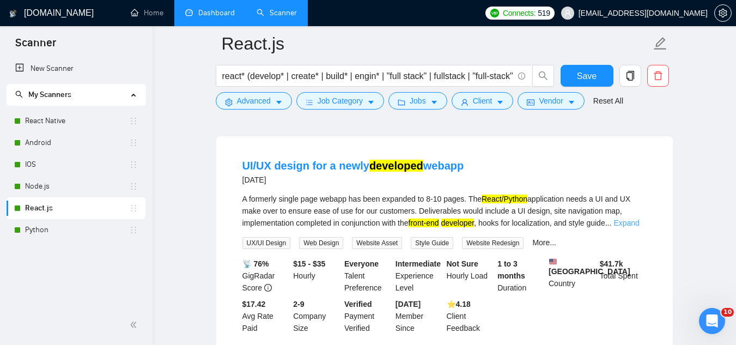
click at [632, 227] on link "Expand" at bounding box center [626, 222] width 26 height 9
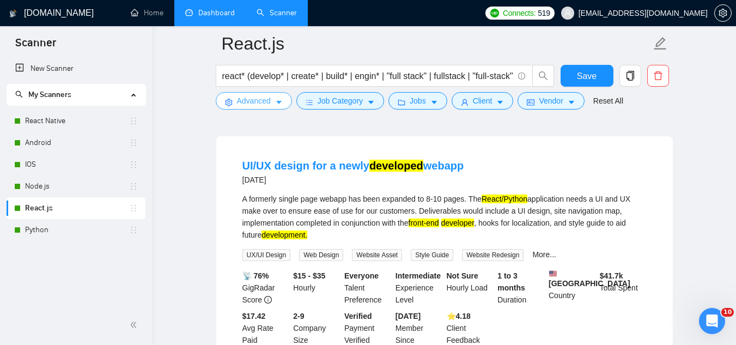
click at [249, 104] on span "Advanced" at bounding box center [254, 101] width 34 height 12
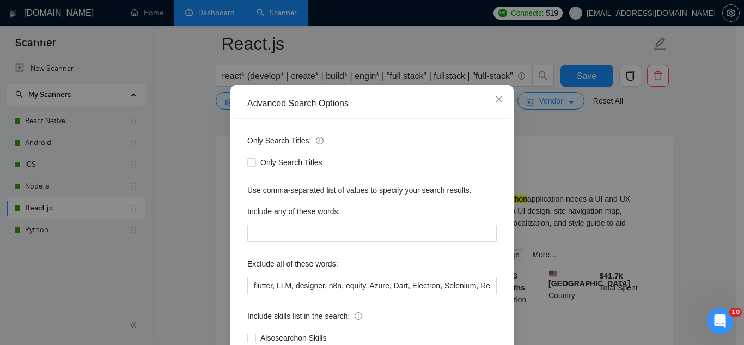
scroll to position [54, 0]
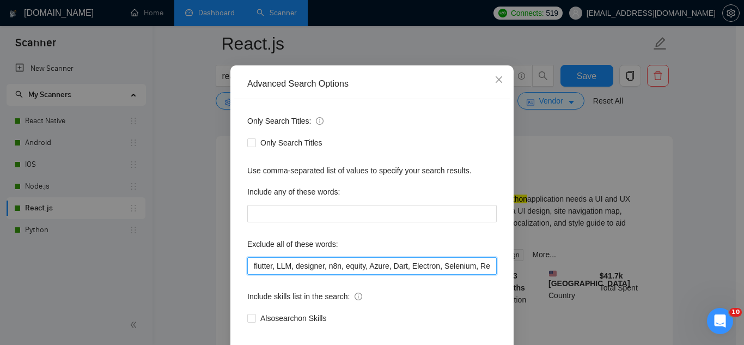
click at [251, 268] on input "flutter, LLM, designer, n8n, equity, Azure, Dart, Electron, Selenium, Replit, C…" at bounding box center [371, 265] width 249 height 17
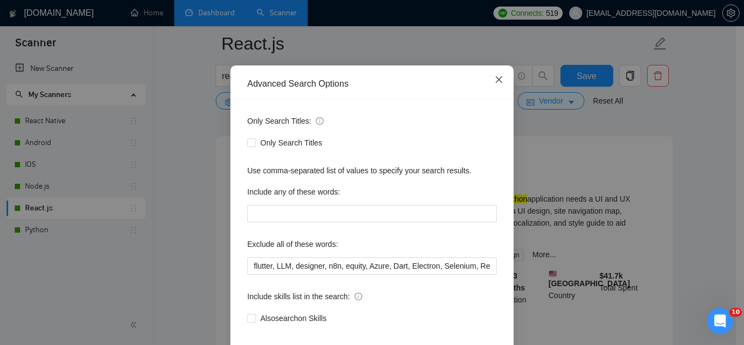
click at [498, 75] on span "Close" at bounding box center [498, 79] width 29 height 29
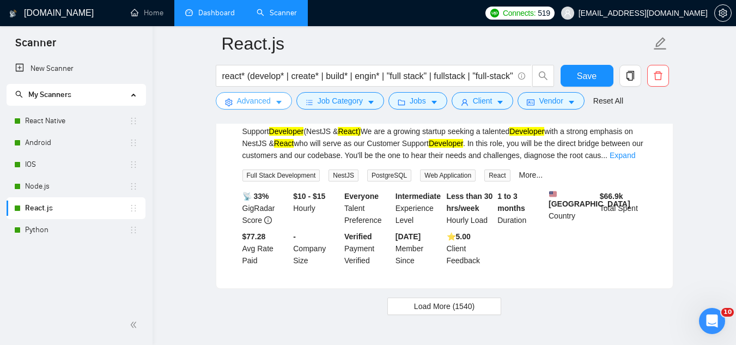
scroll to position [4990, 0]
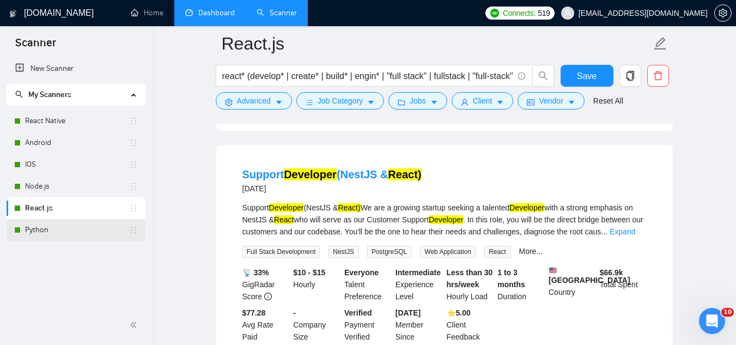
click at [109, 233] on link "Python" at bounding box center [77, 230] width 104 height 22
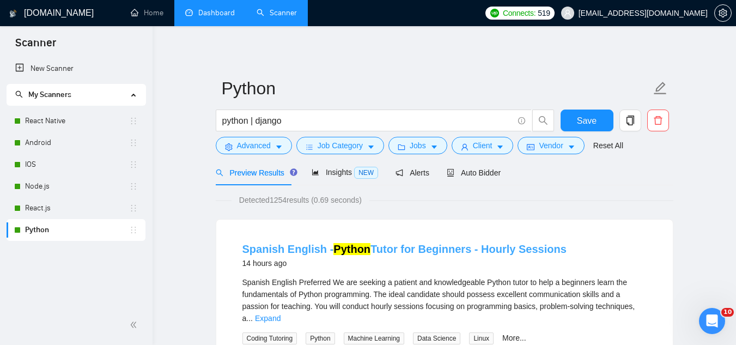
click at [383, 247] on link "Spanish English - Python Tutor for Beginners - Hourly Sessions" at bounding box center [404, 249] width 324 height 12
click at [240, 143] on span "Advanced" at bounding box center [254, 145] width 34 height 12
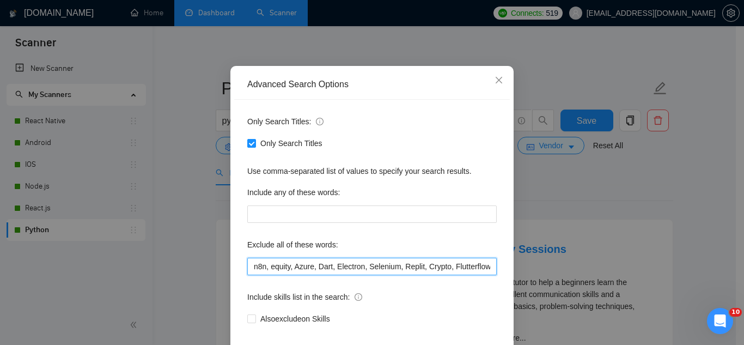
click at [252, 275] on input "n8n, equity, Azure, Dart, Electron, Selenium, Replit, Crypto, Flutterflow, Angu…" at bounding box center [371, 266] width 249 height 17
paste input "Tutor"
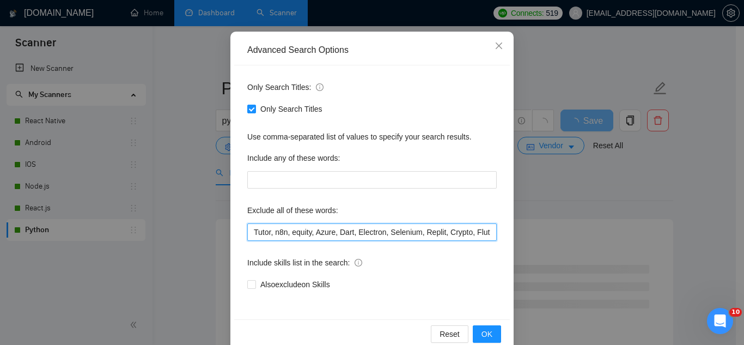
scroll to position [108, 0]
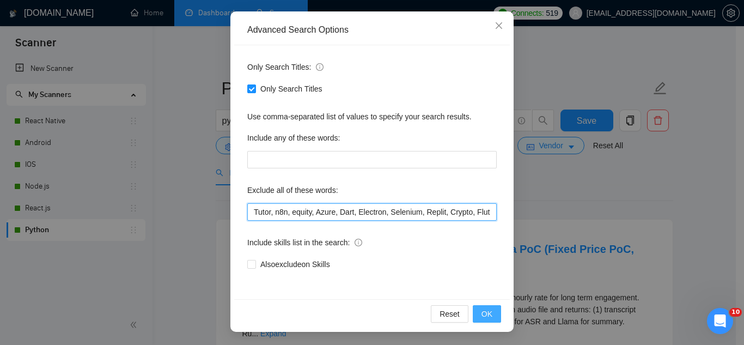
type input "Tutor, n8n, equity, Azure, Dart, Electron, Selenium, Replit, Crypto, Flutterflo…"
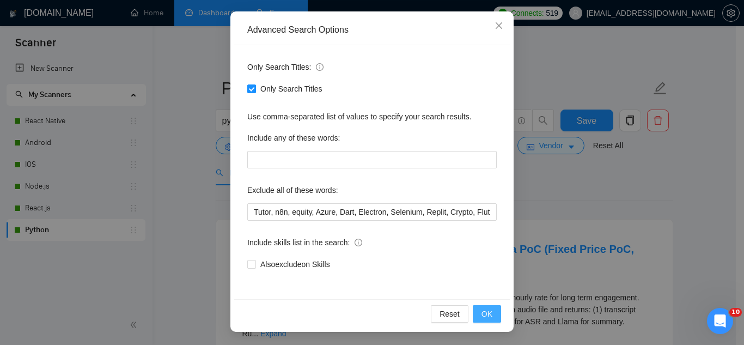
click at [488, 317] on span "OK" at bounding box center [486, 314] width 11 height 12
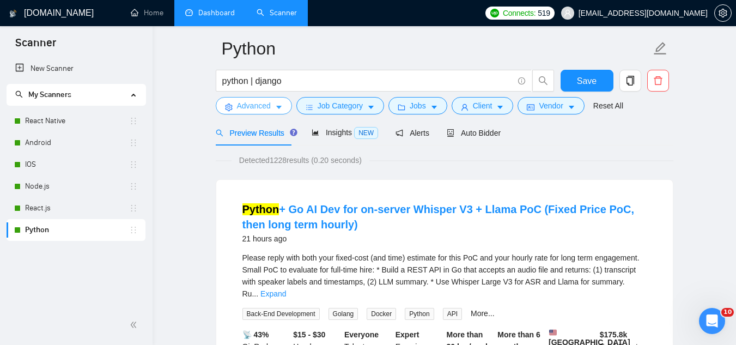
scroll to position [0, 0]
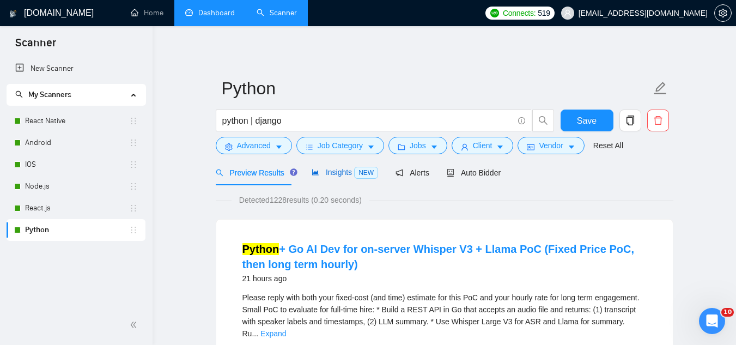
click at [330, 174] on span "Insights NEW" at bounding box center [344, 172] width 66 height 9
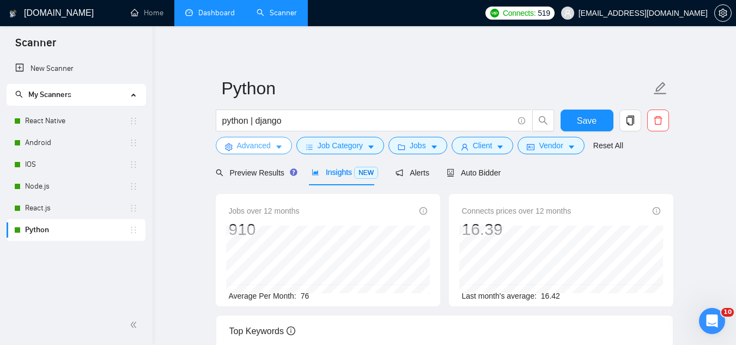
click at [253, 149] on span "Advanced" at bounding box center [254, 145] width 34 height 12
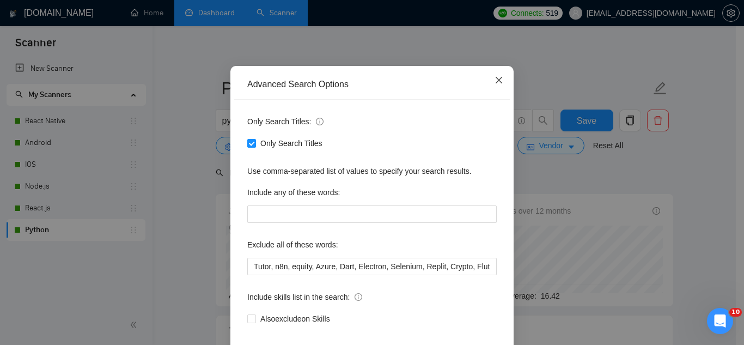
click at [497, 83] on icon "close" at bounding box center [499, 80] width 7 height 7
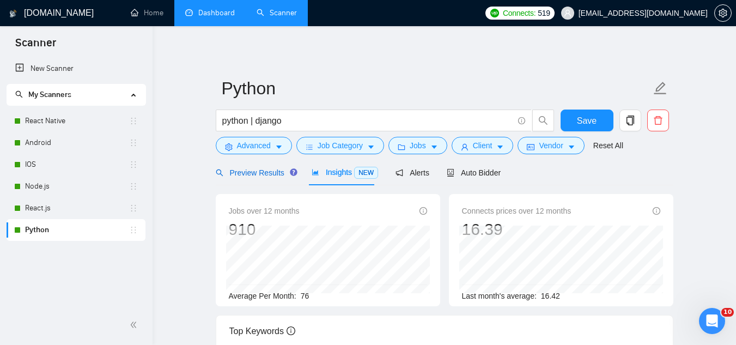
click at [267, 175] on span "Preview Results" at bounding box center [255, 172] width 78 height 9
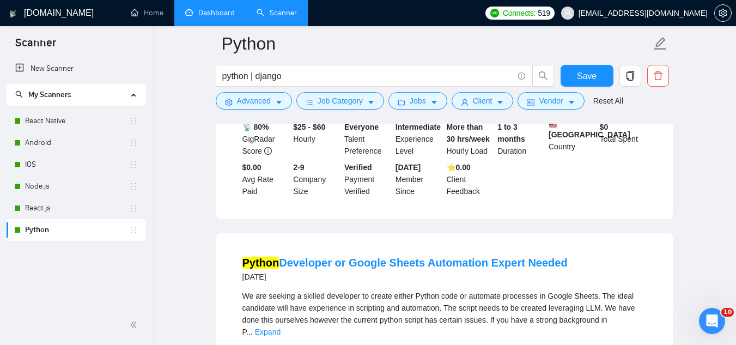
scroll to position [817, 0]
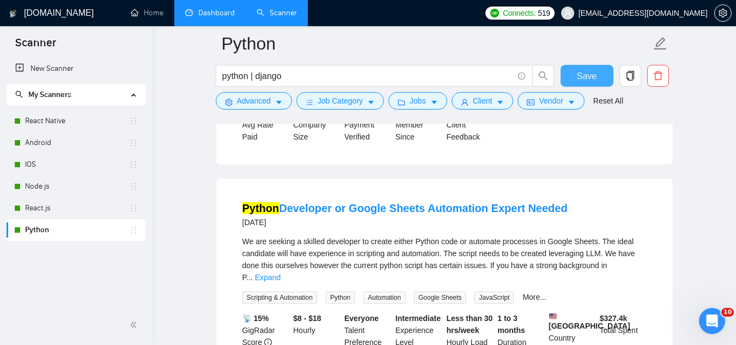
click at [585, 72] on span "Save" at bounding box center [587, 76] width 20 height 14
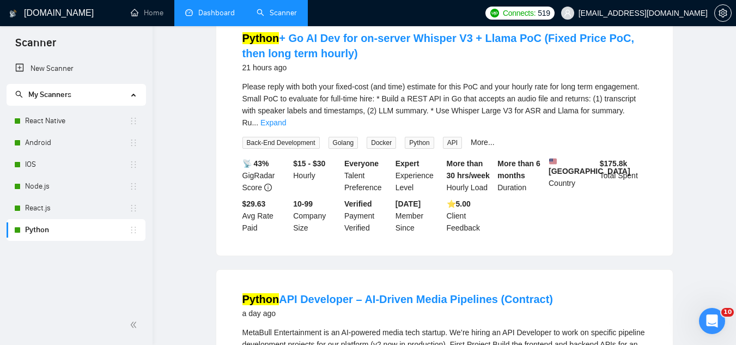
scroll to position [0, 0]
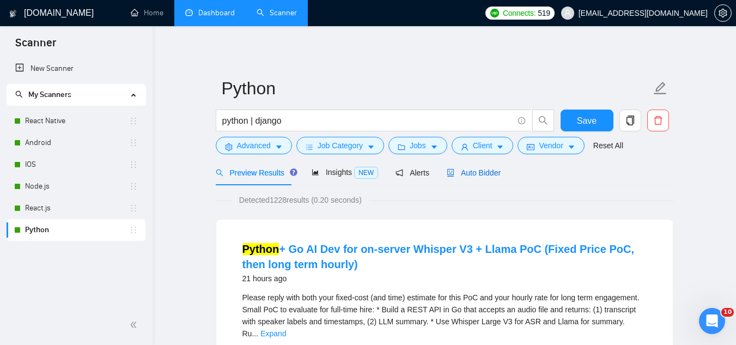
click at [486, 177] on span "Auto Bidder" at bounding box center [474, 172] width 54 height 9
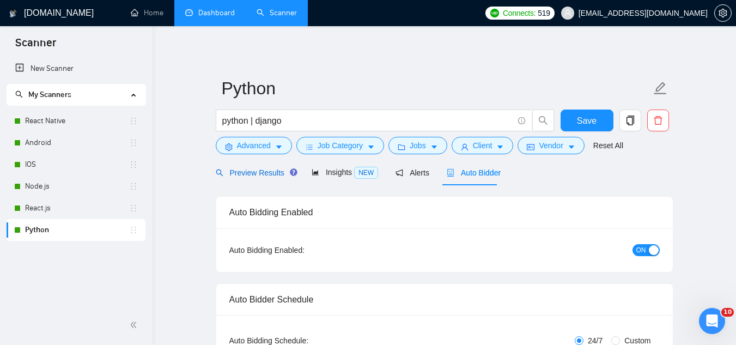
click at [258, 176] on span "Preview Results" at bounding box center [255, 172] width 78 height 9
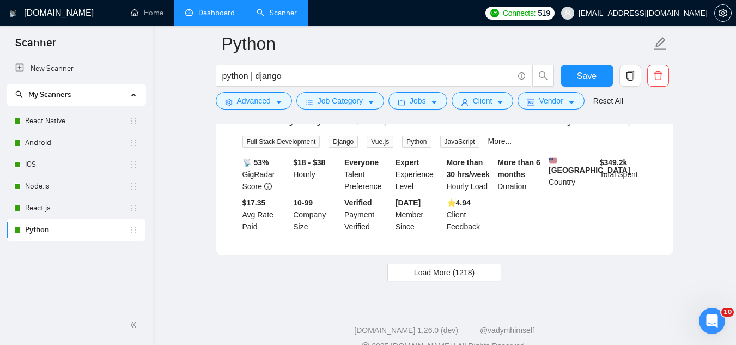
scroll to position [2417, 0]
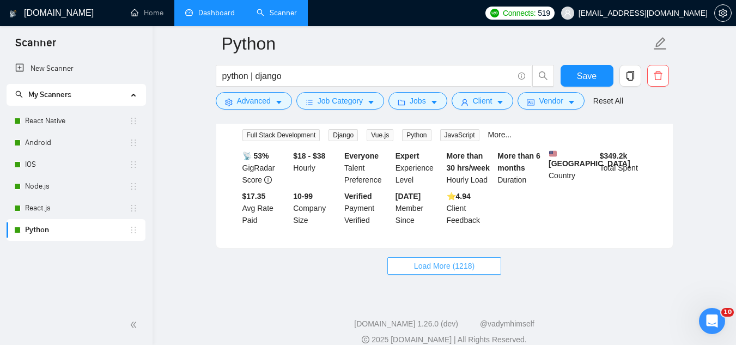
click at [408, 257] on button "Load More (1218)" at bounding box center [444, 265] width 114 height 17
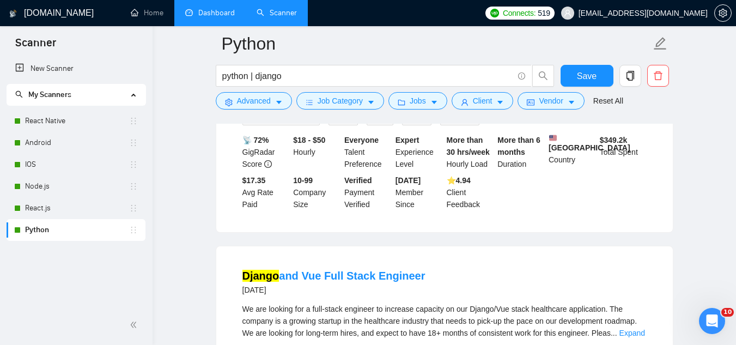
scroll to position [2035, 0]
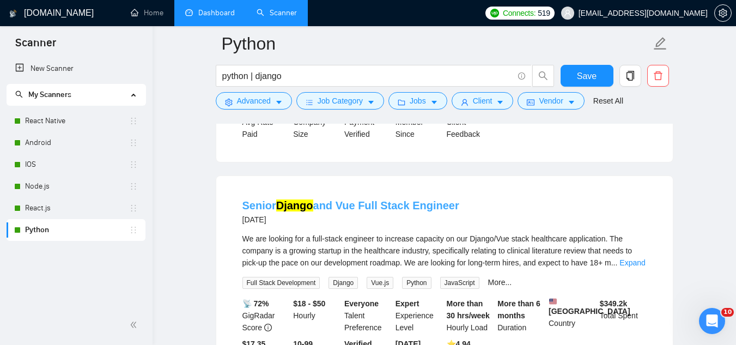
click at [339, 199] on link "Senior [PERSON_NAME] and Vue Full Stack Engineer" at bounding box center [350, 205] width 217 height 12
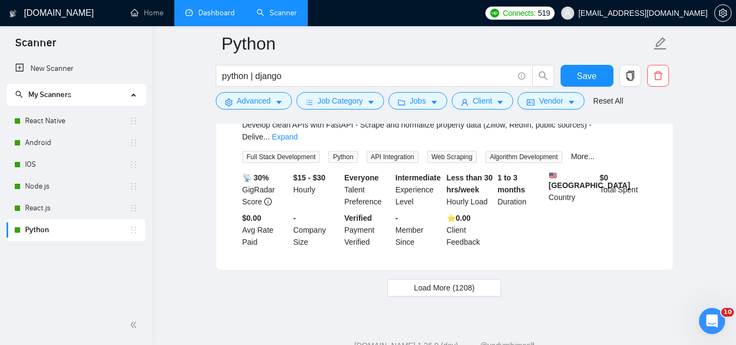
scroll to position [4780, 0]
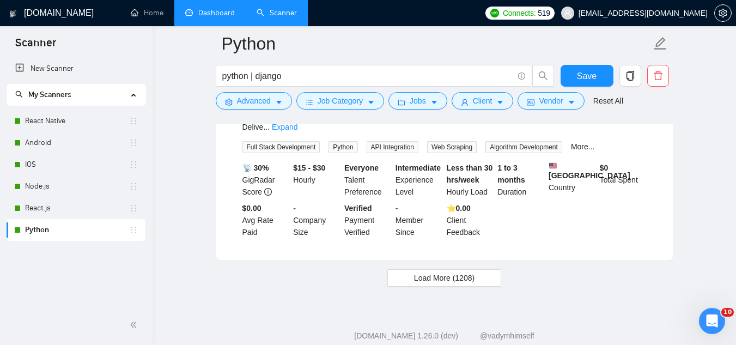
click at [221, 8] on link "Dashboard" at bounding box center [210, 12] width 50 height 9
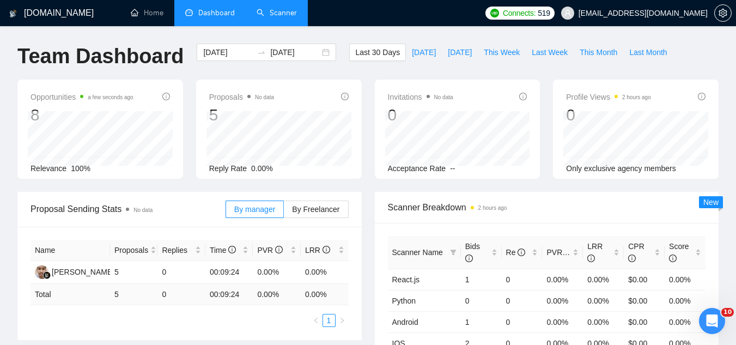
click at [294, 17] on link "Scanner" at bounding box center [276, 12] width 40 height 9
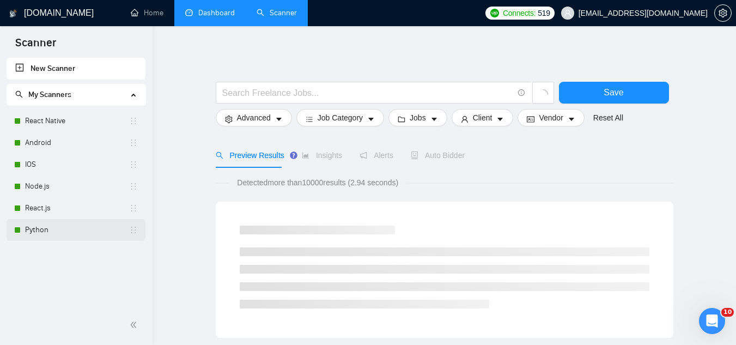
click at [52, 235] on link "Python" at bounding box center [77, 230] width 104 height 22
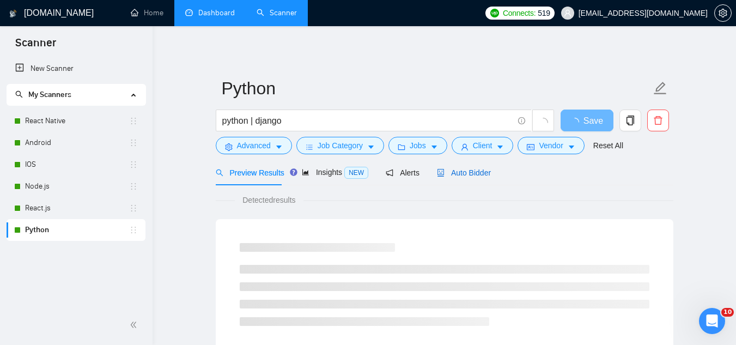
click at [461, 177] on span "Auto Bidder" at bounding box center [464, 172] width 54 height 9
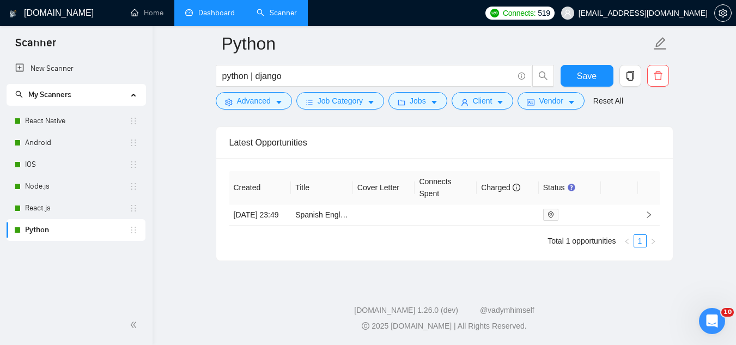
scroll to position [2738, 0]
click at [326, 211] on link "Spanish English - Python Tutor for Beginners - Hourly Sessions" at bounding box center [402, 214] width 214 height 9
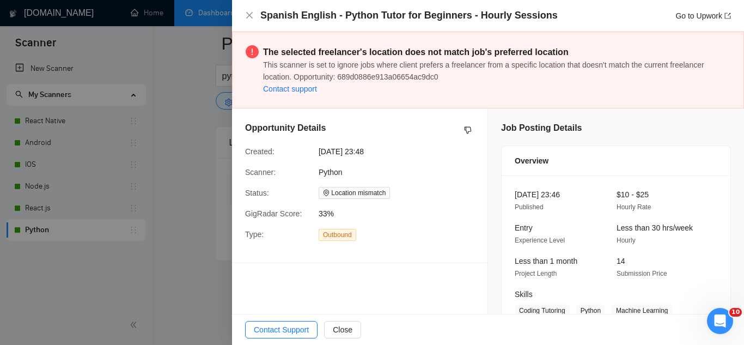
click at [170, 137] on div at bounding box center [372, 172] width 744 height 345
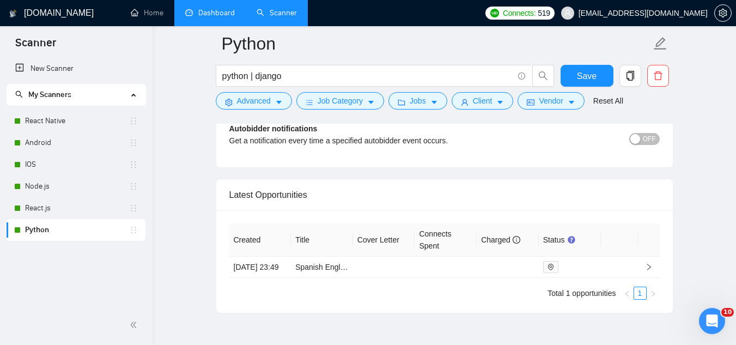
scroll to position [2575, 0]
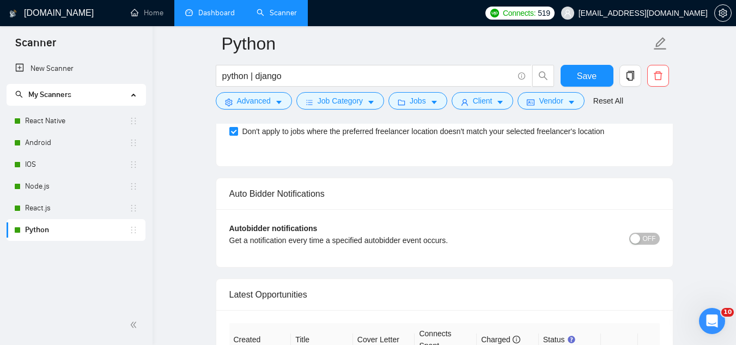
click at [227, 11] on link "Dashboard" at bounding box center [210, 12] width 50 height 9
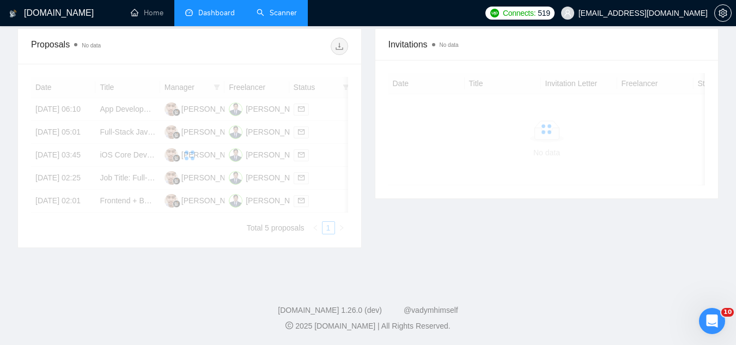
scroll to position [328, 0]
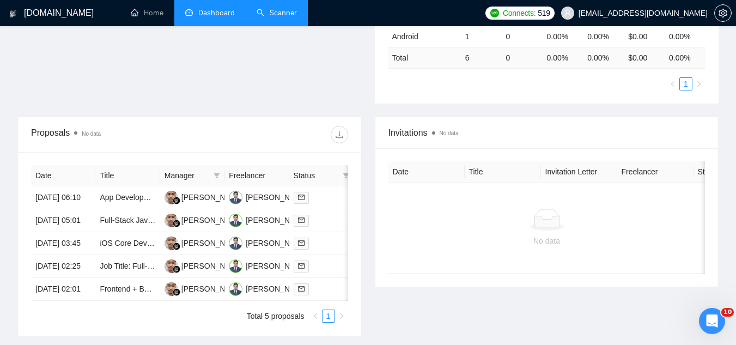
click at [617, 13] on span "[EMAIL_ADDRESS][DOMAIN_NAME]" at bounding box center [642, 13] width 129 height 0
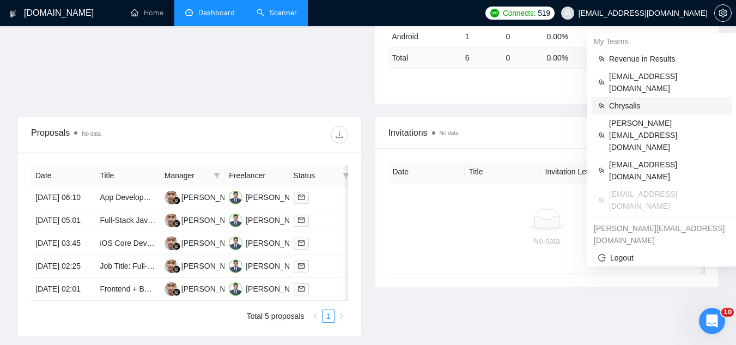
click at [628, 100] on span "Chrysalis" at bounding box center [667, 106] width 116 height 12
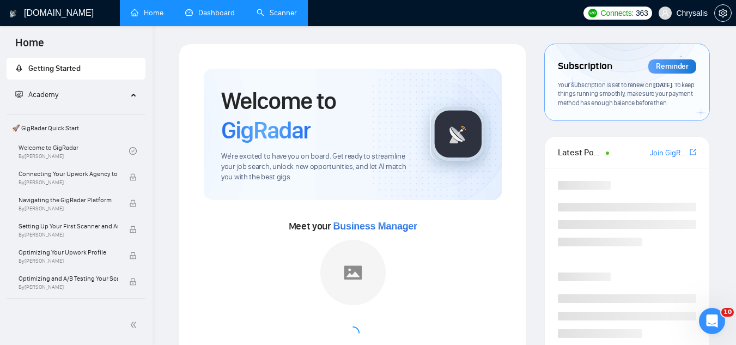
click at [218, 17] on link "Dashboard" at bounding box center [210, 12] width 50 height 9
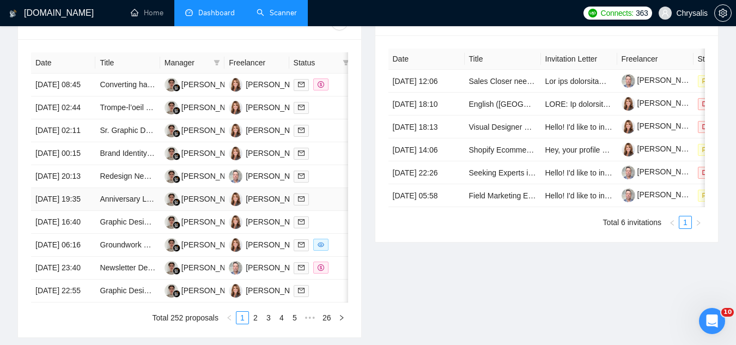
scroll to position [436, 0]
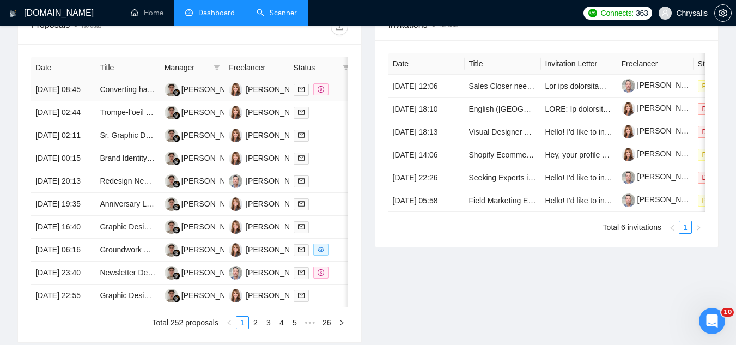
click at [136, 101] on td "Converting hand drawings to print file" at bounding box center [127, 89] width 64 height 23
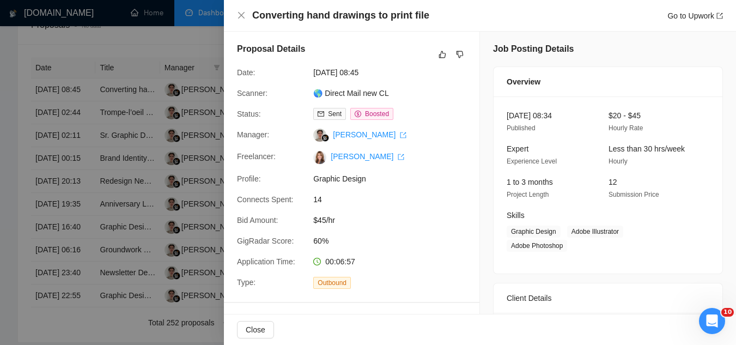
scroll to position [0, 0]
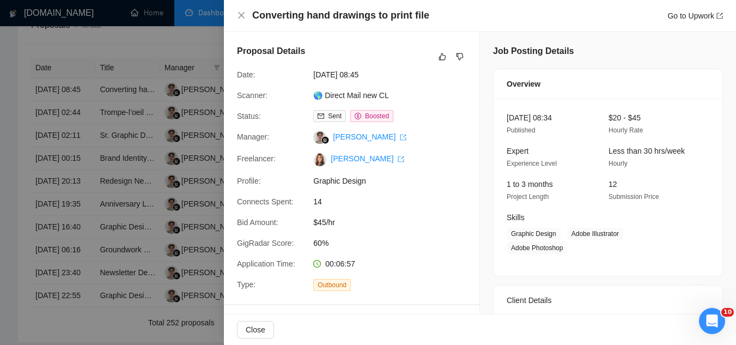
click at [164, 40] on div at bounding box center [368, 172] width 736 height 345
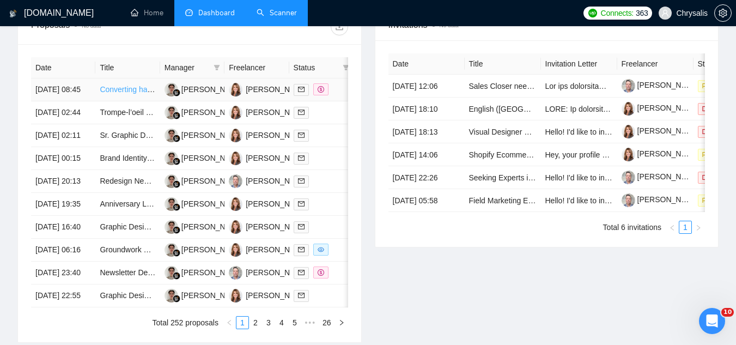
click at [125, 93] on link "Converting hand drawings to print file" at bounding box center [163, 89] width 126 height 9
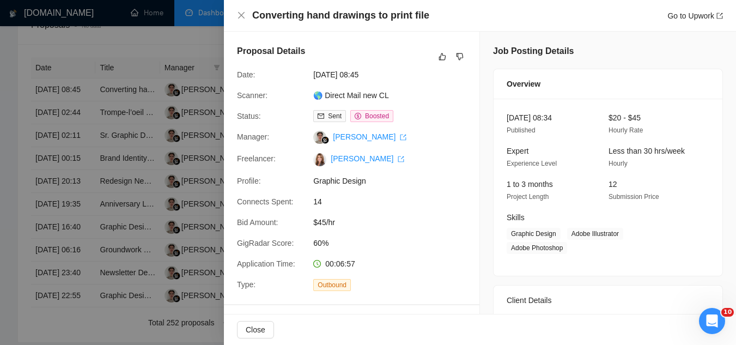
click at [135, 50] on div at bounding box center [368, 172] width 736 height 345
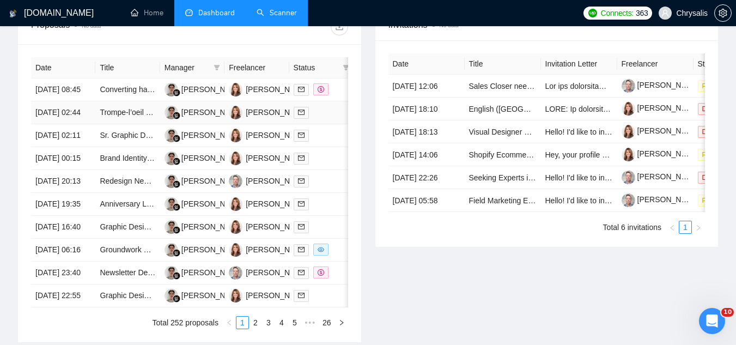
click at [117, 124] on td "Trompe‑l’oeil Wallpaper Design for Fabric Bulletin Board" at bounding box center [127, 112] width 64 height 23
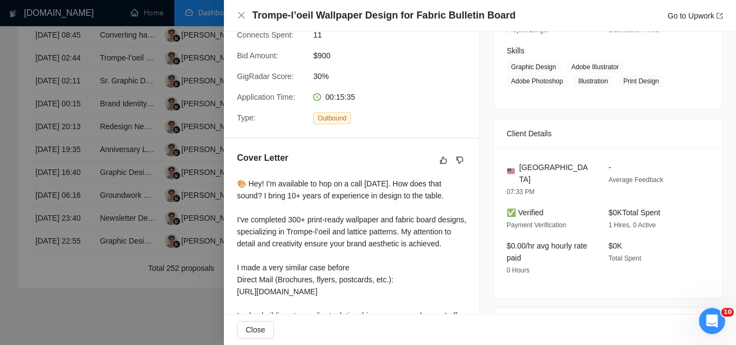
scroll to position [163, 0]
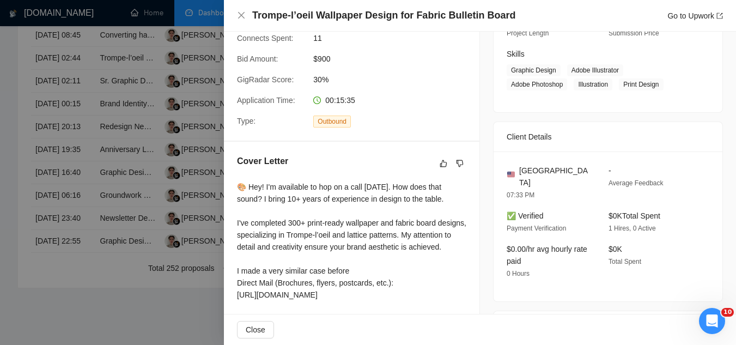
click at [164, 93] on div at bounding box center [368, 172] width 736 height 345
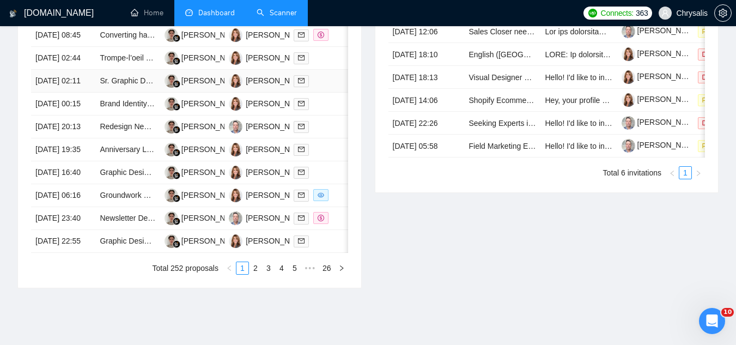
click at [121, 93] on td "Sr. Graphic Designer" at bounding box center [127, 81] width 64 height 23
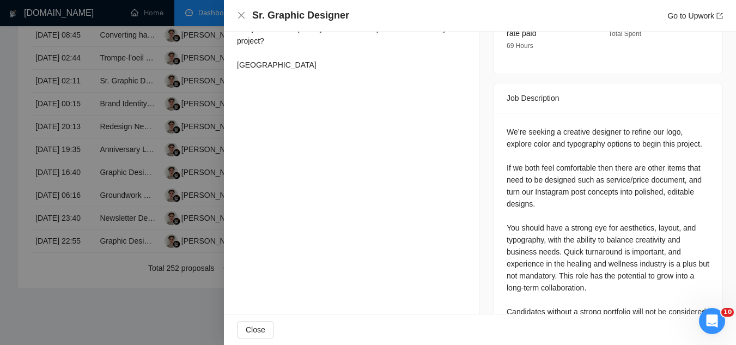
scroll to position [436, 0]
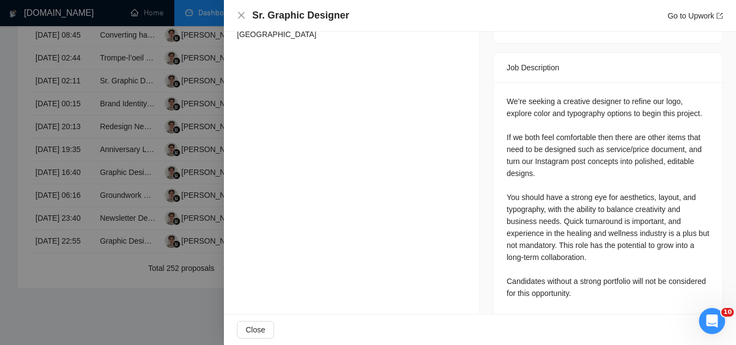
click at [135, 152] on div at bounding box center [368, 172] width 736 height 345
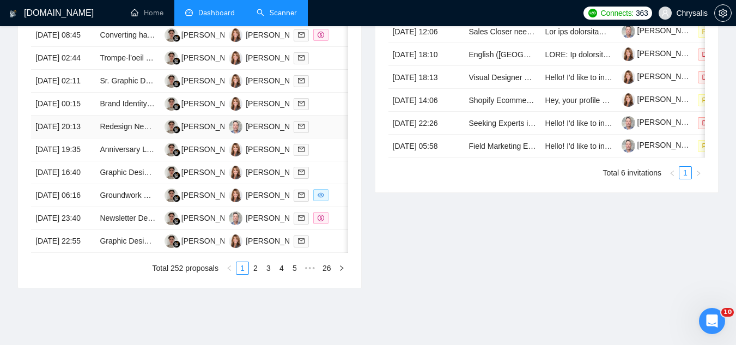
click at [124, 138] on td "Redesign Newsletter Email for Constant Contact" at bounding box center [127, 126] width 64 height 23
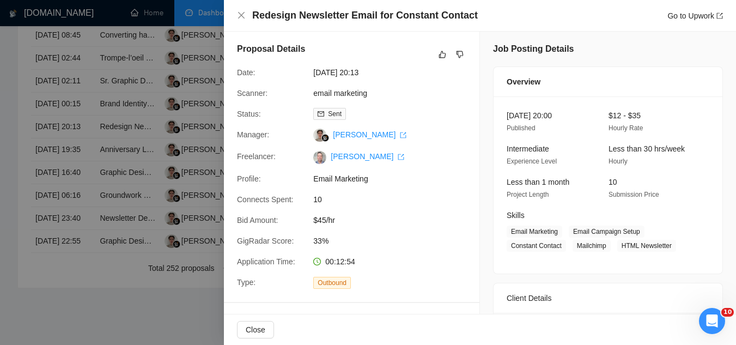
scroll to position [0, 0]
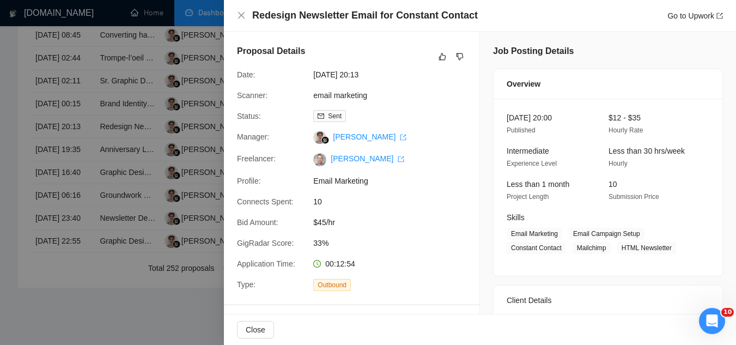
click at [153, 156] on div at bounding box center [368, 172] width 736 height 345
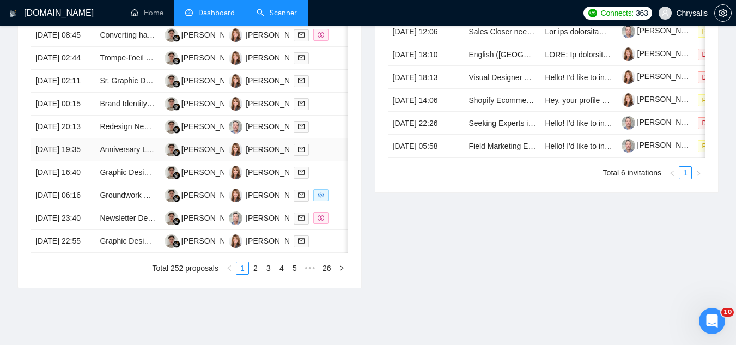
click at [129, 161] on td "Anniversary Logo Design and Save the Date Card Creation" at bounding box center [127, 149] width 64 height 23
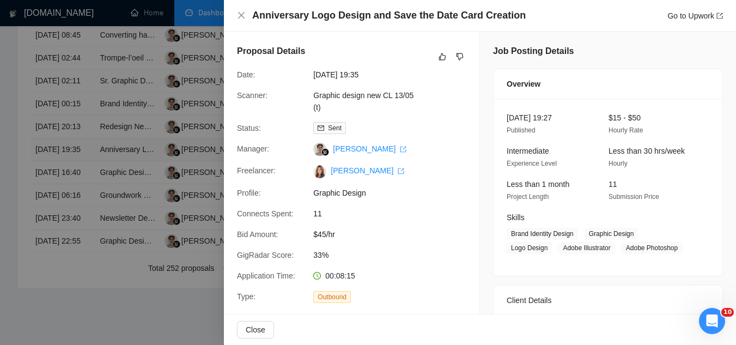
click at [129, 215] on div at bounding box center [368, 172] width 736 height 345
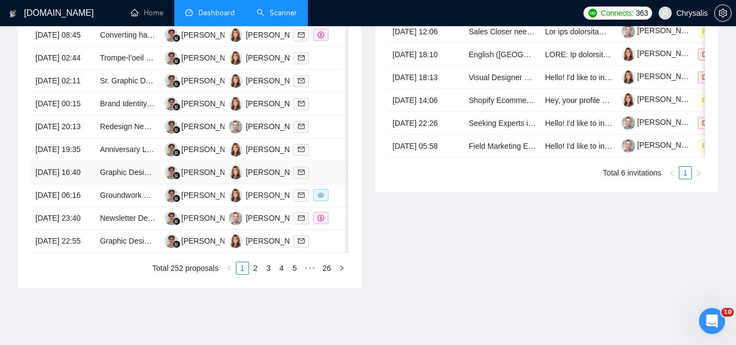
click at [127, 184] on td "Graphic Designer Needed for Party Package Visuals" at bounding box center [127, 172] width 64 height 23
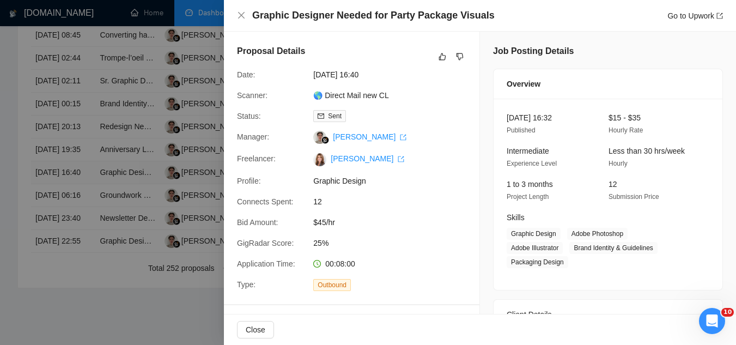
click at [127, 249] on div at bounding box center [368, 172] width 736 height 345
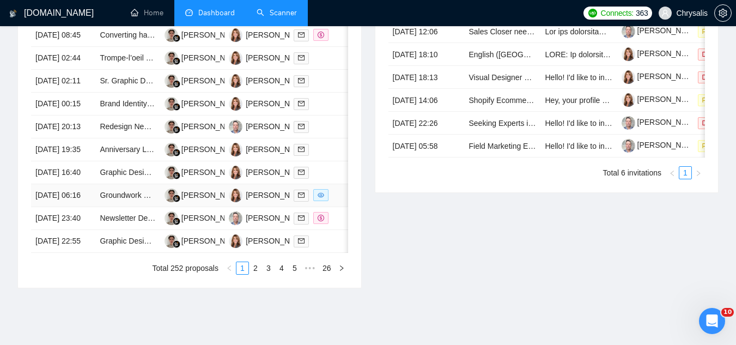
click at [127, 207] on td "Groundwork — Text-Based Logo & Brand Guidelines" at bounding box center [127, 195] width 64 height 23
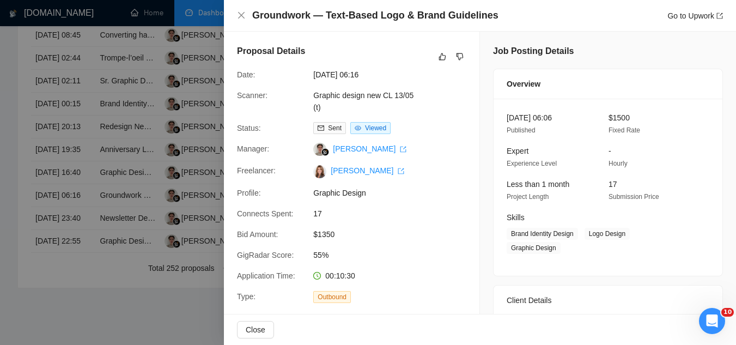
scroll to position [54, 0]
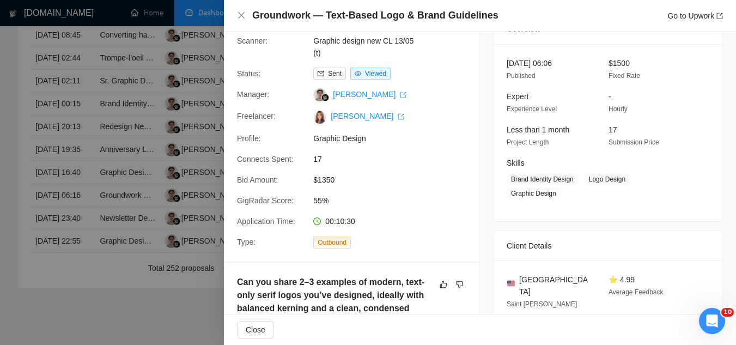
click at [154, 255] on div at bounding box center [368, 172] width 736 height 345
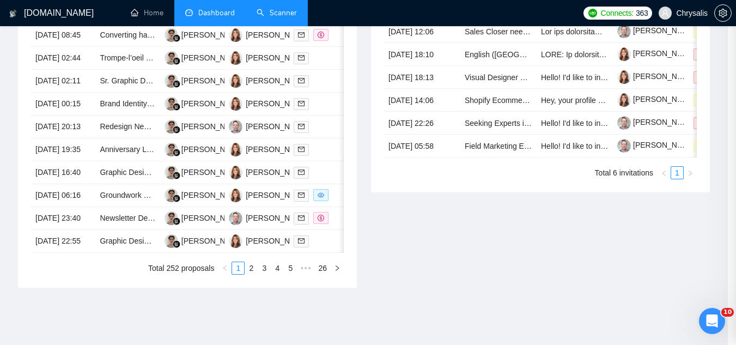
click at [154, 255] on div at bounding box center [368, 172] width 736 height 345
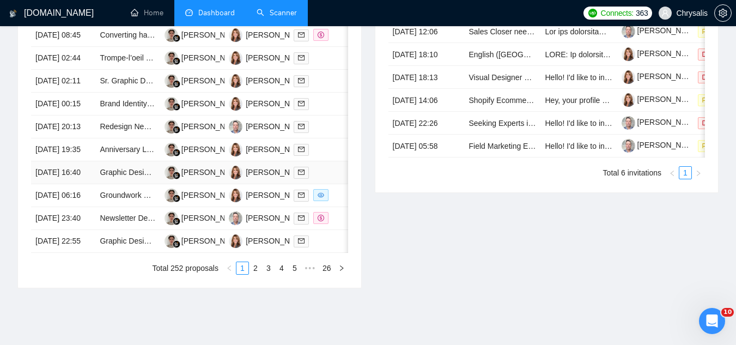
scroll to position [545, 0]
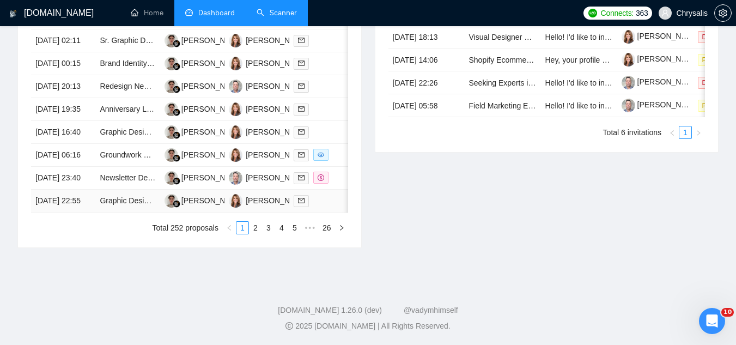
click at [128, 212] on td "Graphic Designer Needed for Digital Asset Creation" at bounding box center [127, 200] width 64 height 23
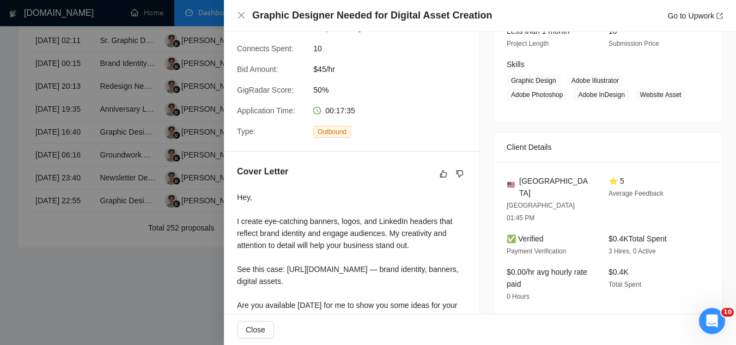
scroll to position [163, 0]
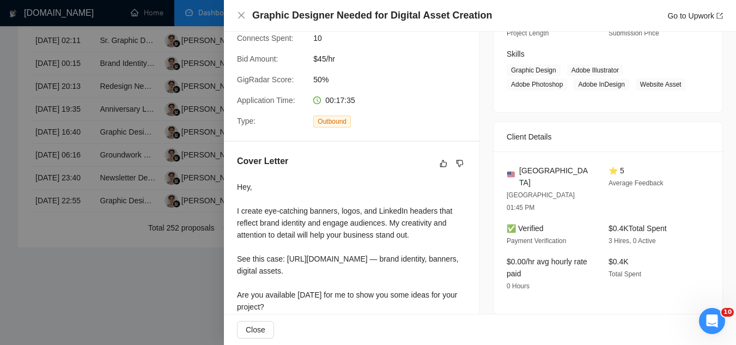
click at [160, 269] on div at bounding box center [368, 172] width 736 height 345
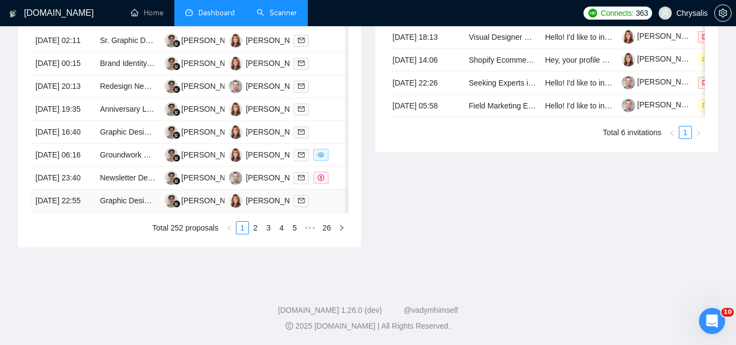
click at [134, 212] on td "Graphic Designer Needed for Digital Asset Creation" at bounding box center [127, 200] width 64 height 23
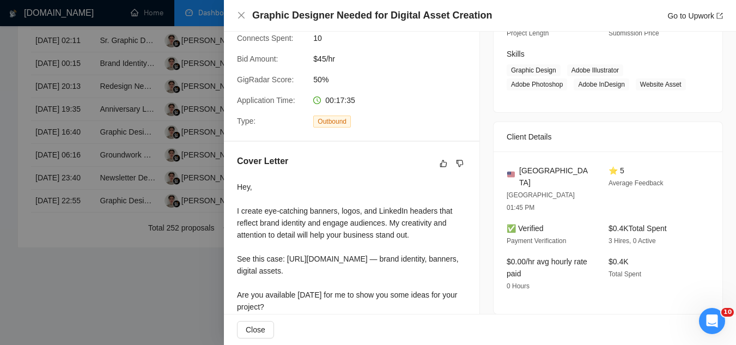
scroll to position [218, 0]
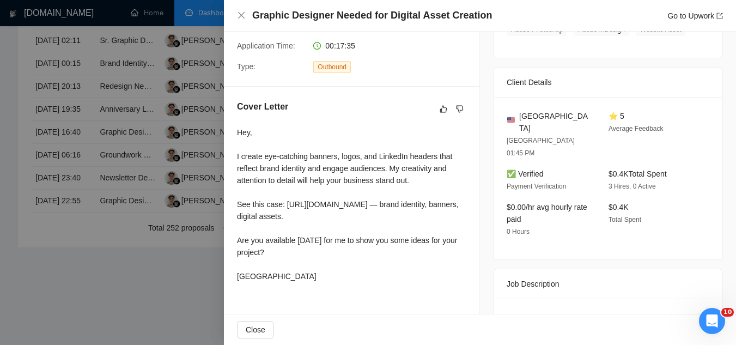
click at [139, 264] on div at bounding box center [368, 172] width 736 height 345
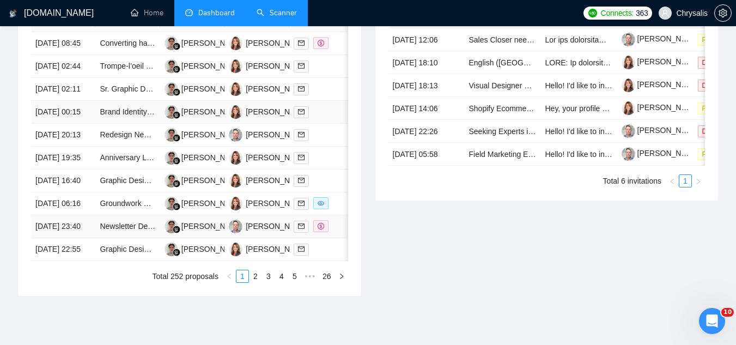
scroll to position [545, 0]
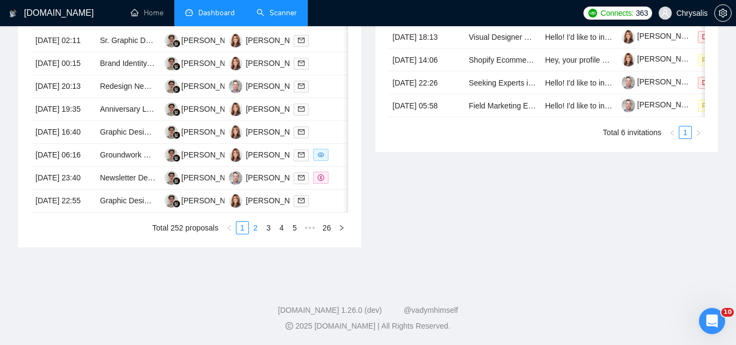
click at [253, 234] on link "2" at bounding box center [255, 228] width 12 height 12
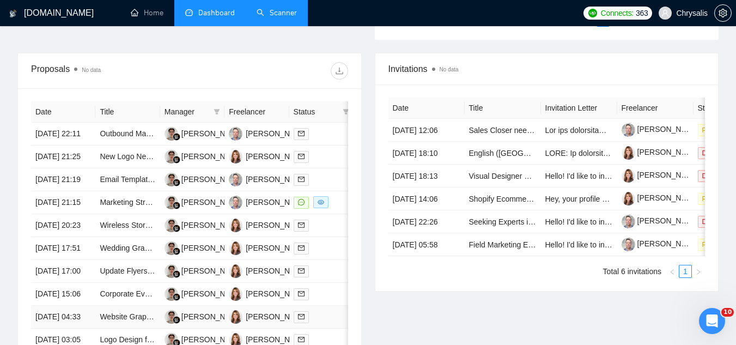
scroll to position [381, 0]
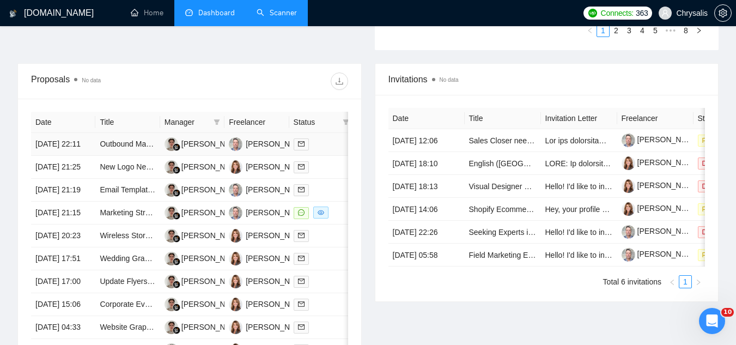
click at [133, 156] on td "Outbound Marketing Automation Expert Needed for [DOMAIN_NAME] Setup" at bounding box center [127, 144] width 64 height 23
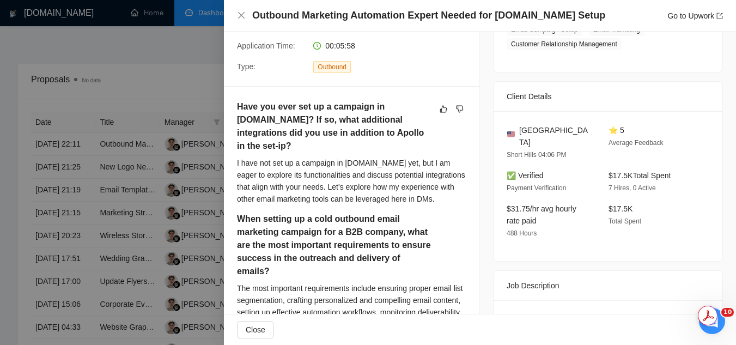
click at [133, 224] on div at bounding box center [368, 172] width 736 height 345
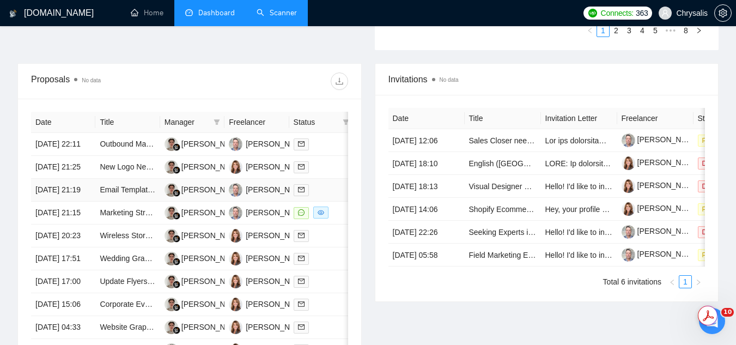
click at [133, 201] on td "Email Template Design for Customer Outreach" at bounding box center [127, 190] width 64 height 23
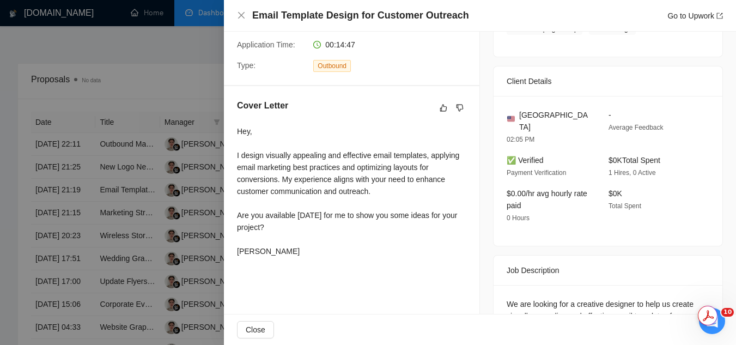
scroll to position [218, 0]
click at [172, 87] on div at bounding box center [368, 172] width 736 height 345
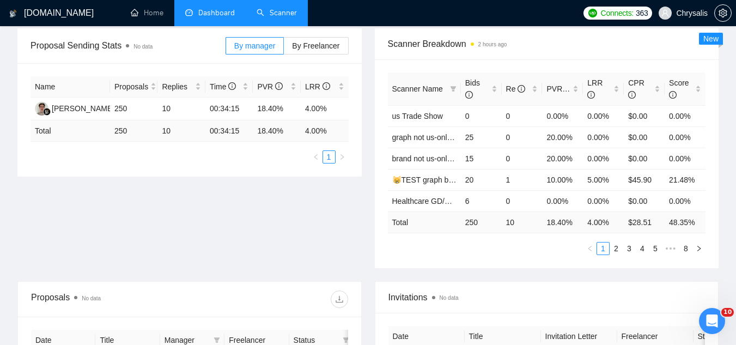
scroll to position [0, 0]
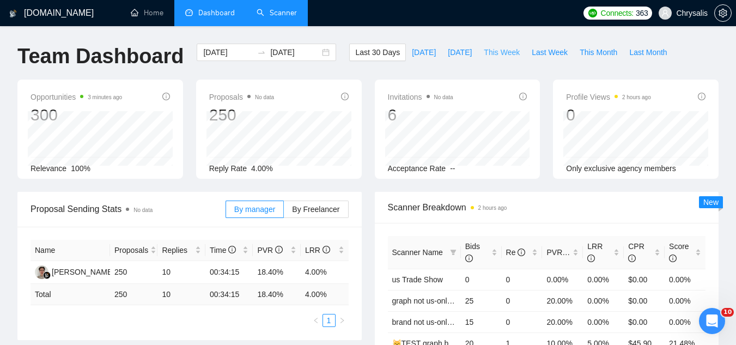
click at [502, 45] on button "This Week" at bounding box center [502, 52] width 48 height 17
type input "[DATE]"
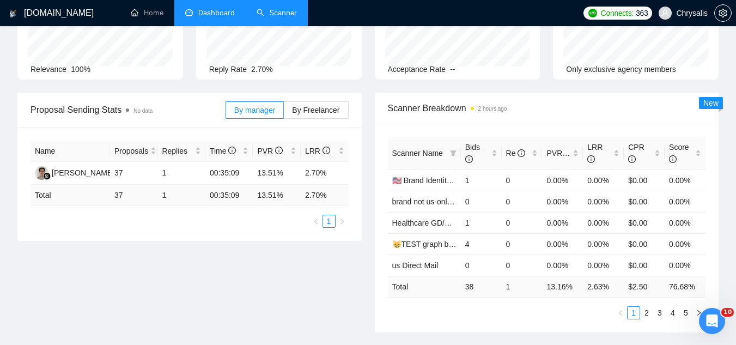
scroll to position [97, 0]
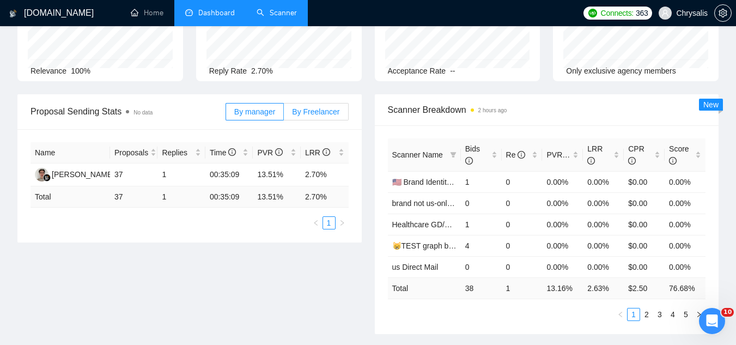
click at [332, 112] on span "By Freelancer" at bounding box center [315, 111] width 47 height 9
click at [284, 114] on input "By Freelancer" at bounding box center [284, 114] width 0 height 0
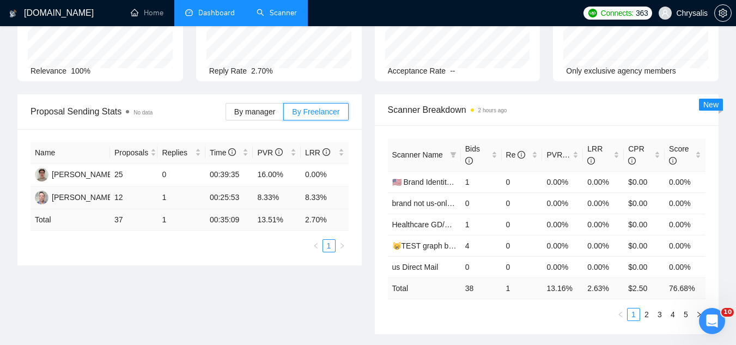
scroll to position [0, 0]
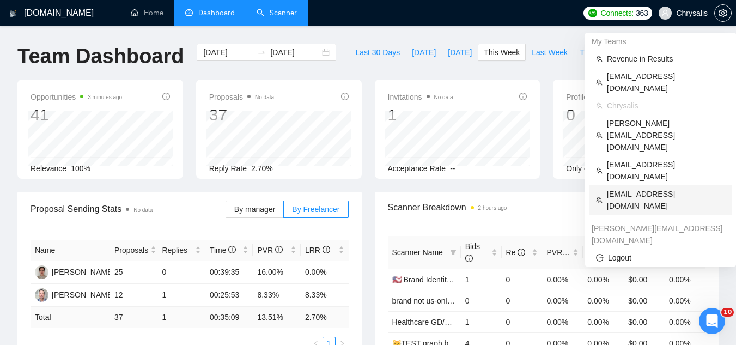
click at [629, 188] on span "[EMAIL_ADDRESS][DOMAIN_NAME]" at bounding box center [666, 200] width 118 height 24
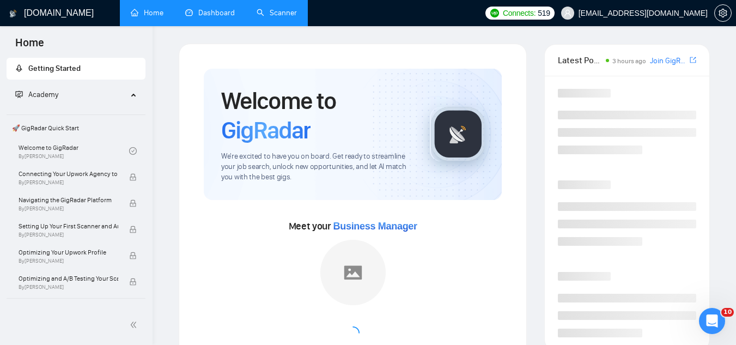
click at [222, 13] on link "Dashboard" at bounding box center [210, 12] width 50 height 9
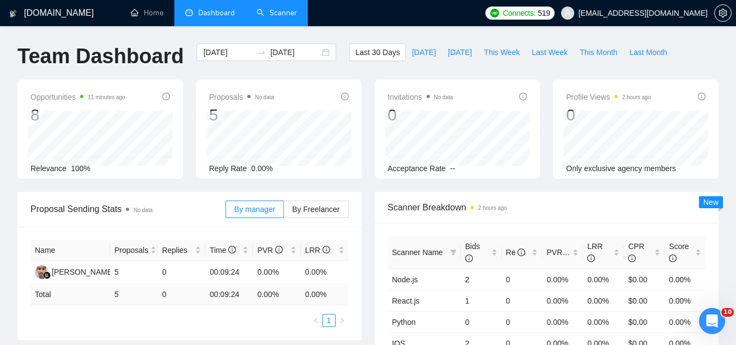
click at [290, 13] on link "Scanner" at bounding box center [276, 12] width 40 height 9
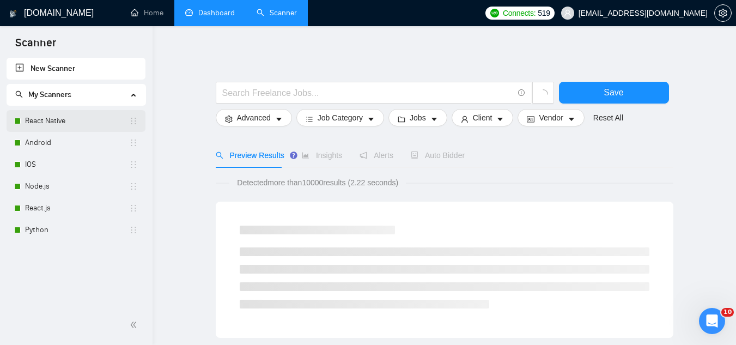
click at [90, 125] on link "React Native" at bounding box center [77, 121] width 104 height 22
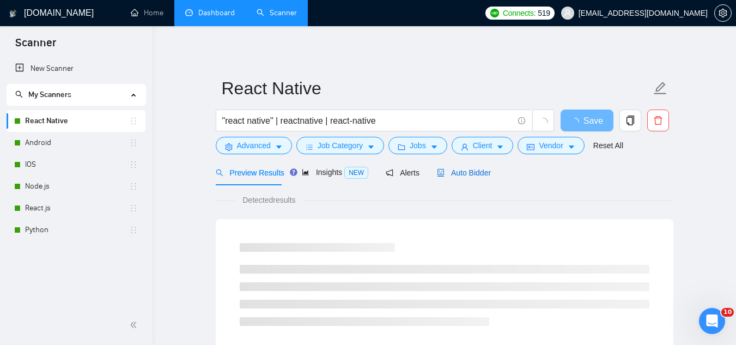
click at [472, 168] on span "Auto Bidder" at bounding box center [464, 172] width 54 height 9
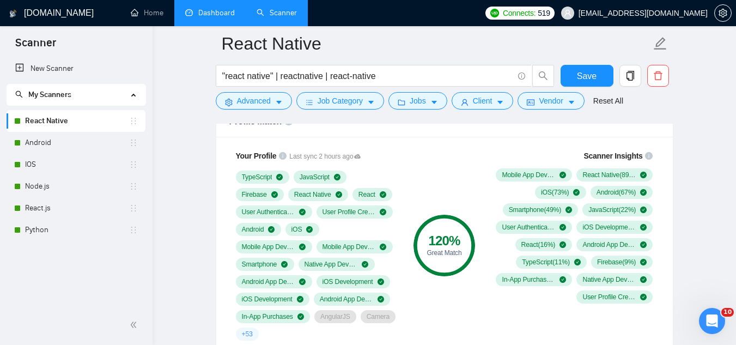
scroll to position [708, 0]
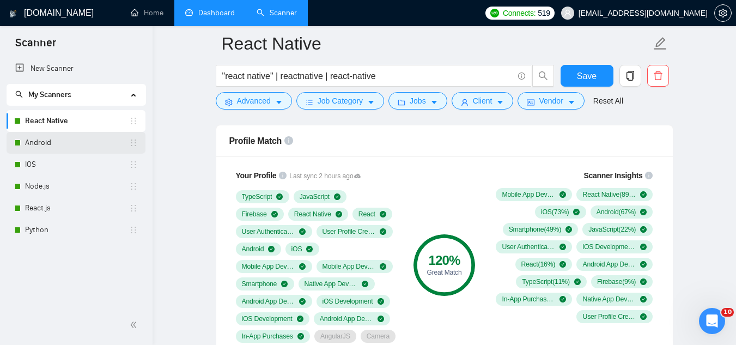
click at [93, 142] on link "Android" at bounding box center [77, 143] width 104 height 22
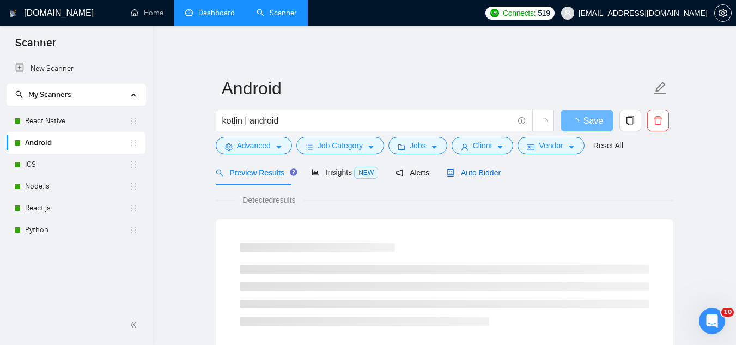
click at [483, 177] on span "Auto Bidder" at bounding box center [474, 172] width 54 height 9
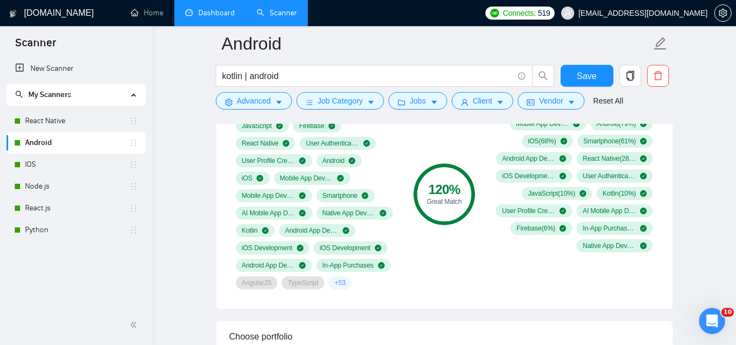
scroll to position [762, 0]
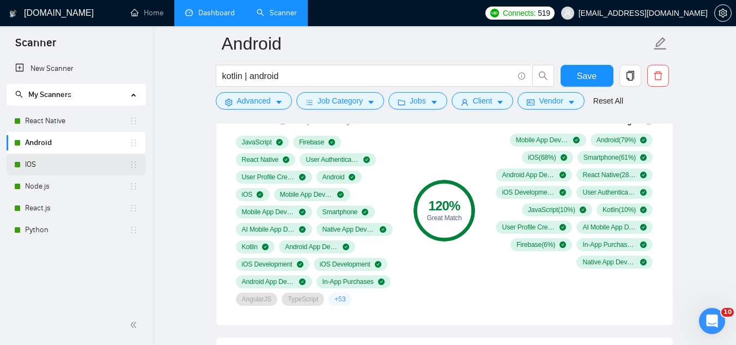
click at [77, 169] on link "IOS" at bounding box center [77, 165] width 104 height 22
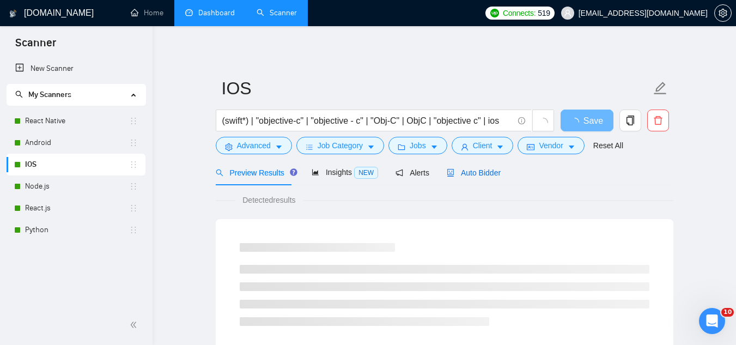
click at [457, 173] on span "Auto Bidder" at bounding box center [474, 172] width 54 height 9
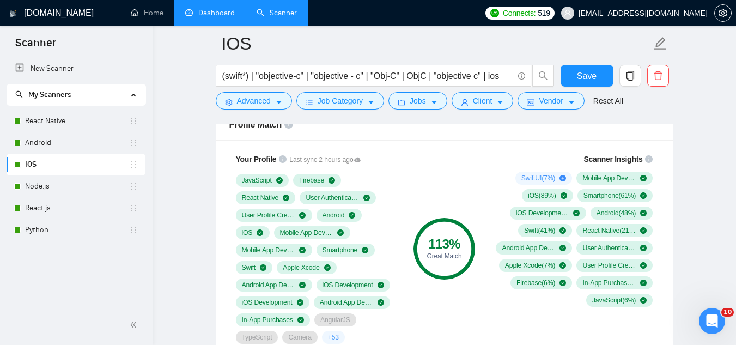
scroll to position [708, 0]
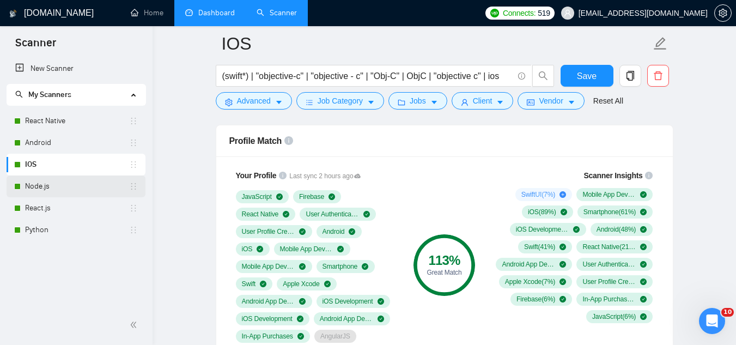
click at [88, 189] on link "Node.js" at bounding box center [77, 186] width 104 height 22
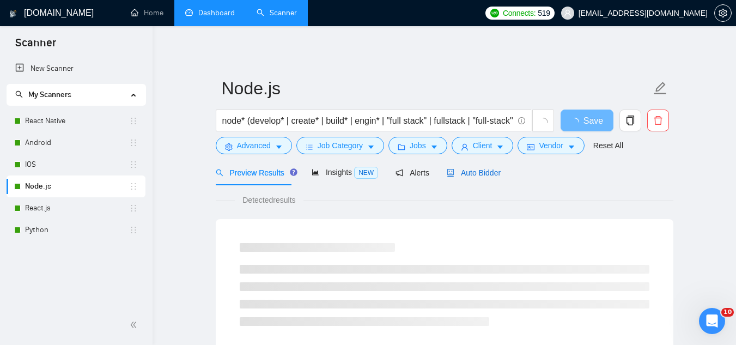
click at [462, 168] on span "Auto Bidder" at bounding box center [474, 172] width 54 height 9
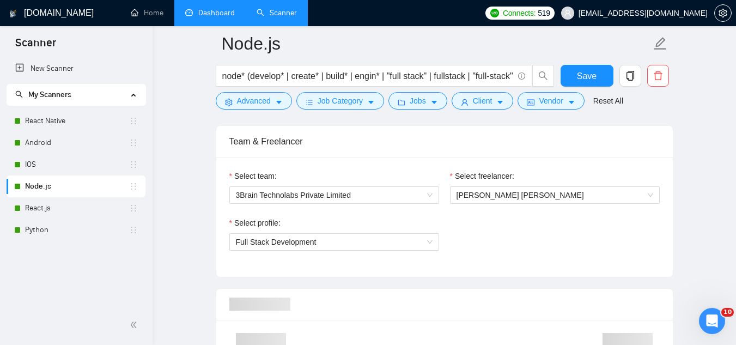
scroll to position [762, 0]
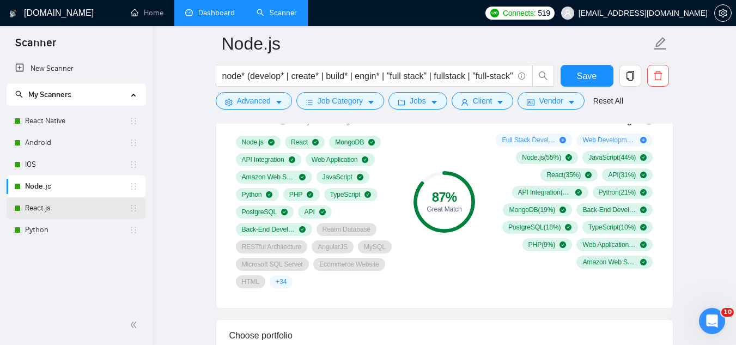
click at [74, 216] on link "React.js" at bounding box center [77, 208] width 104 height 22
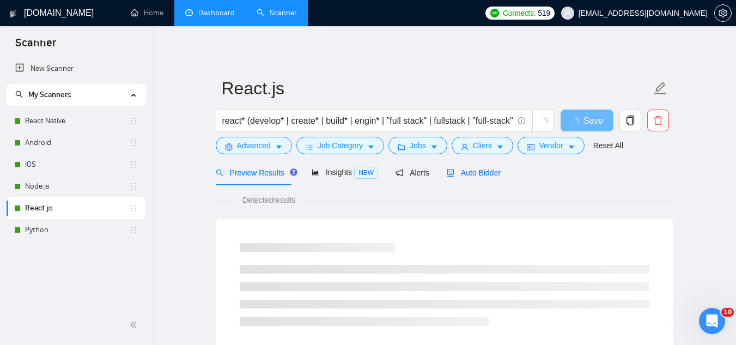
click at [460, 177] on span "Auto Bidder" at bounding box center [474, 172] width 54 height 9
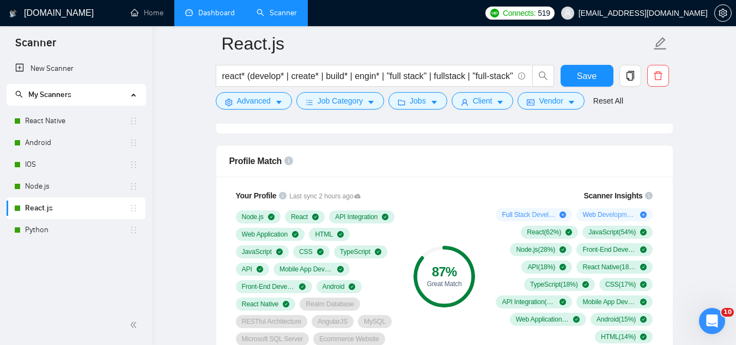
scroll to position [708, 0]
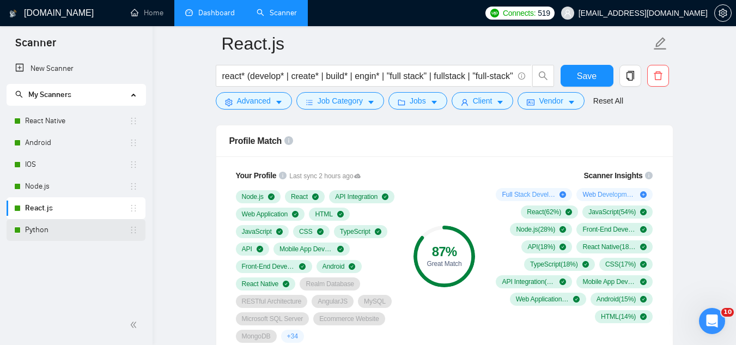
click at [66, 233] on link "Python" at bounding box center [77, 230] width 104 height 22
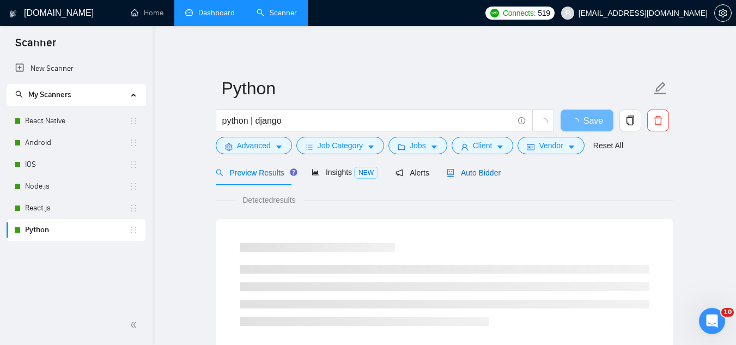
click at [464, 176] on span "Auto Bidder" at bounding box center [474, 172] width 54 height 9
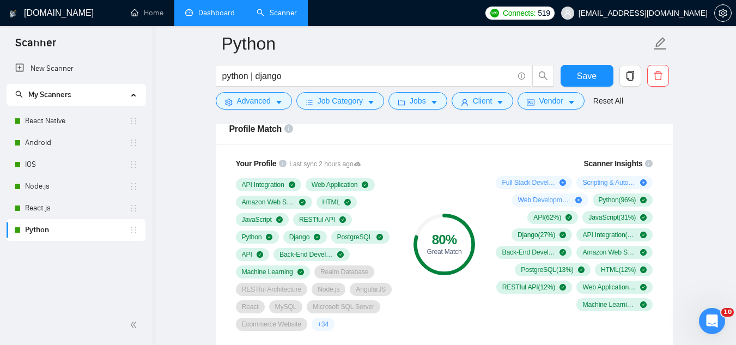
scroll to position [708, 0]
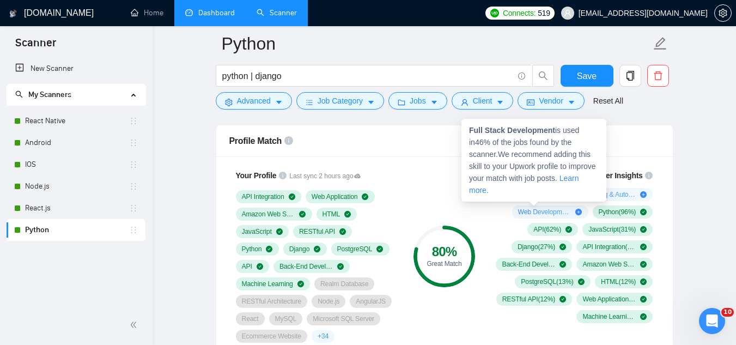
click at [491, 131] on strong "Full Stack Development" at bounding box center [512, 130] width 86 height 9
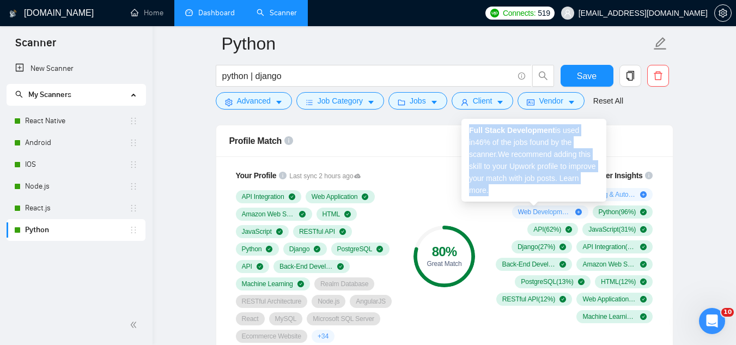
click at [491, 131] on strong "Full Stack Development" at bounding box center [512, 130] width 86 height 9
click at [473, 134] on strong "Full Stack Development" at bounding box center [512, 130] width 86 height 9
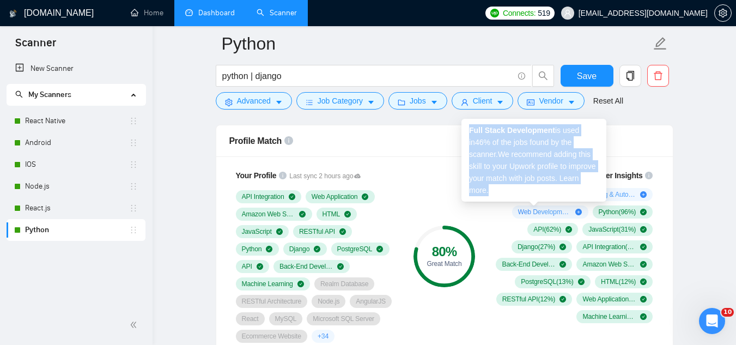
click at [471, 130] on strong "Full Stack Development" at bounding box center [512, 130] width 86 height 9
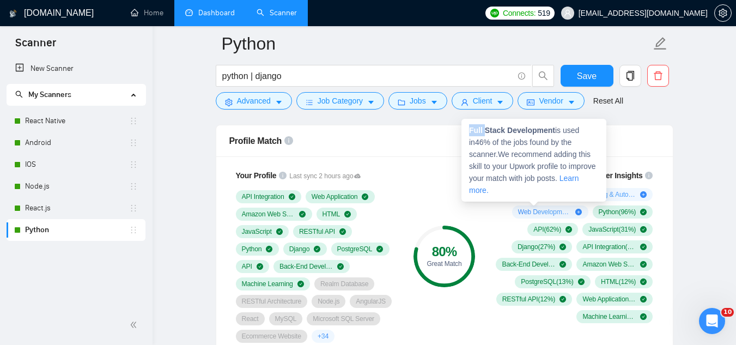
click at [471, 130] on strong "Full Stack Development" at bounding box center [512, 130] width 86 height 9
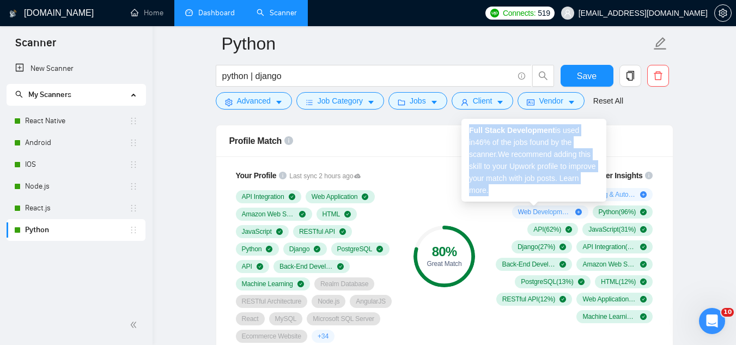
click at [471, 130] on strong "Full Stack Development" at bounding box center [512, 130] width 86 height 9
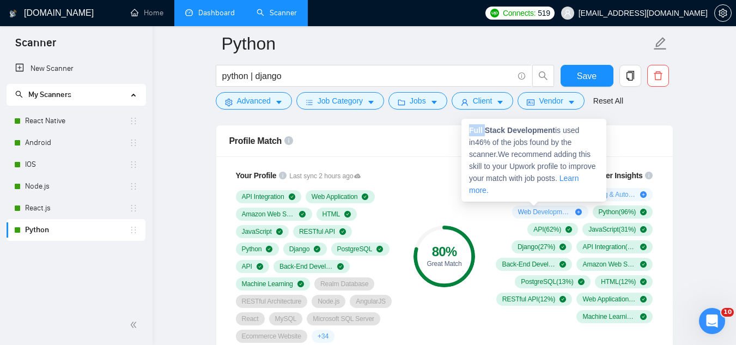
click at [471, 130] on strong "Full Stack Development" at bounding box center [512, 130] width 86 height 9
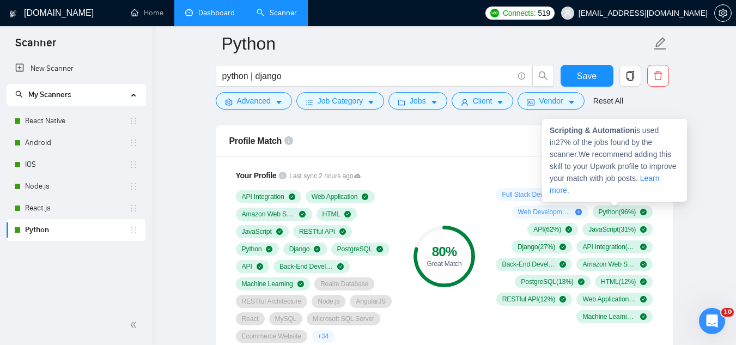
click at [551, 132] on strong "Scripting & Automation" at bounding box center [591, 130] width 85 height 9
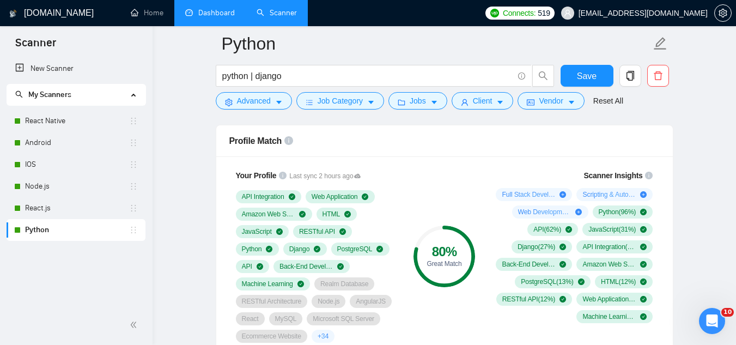
copy strong "Scripting & Automation"
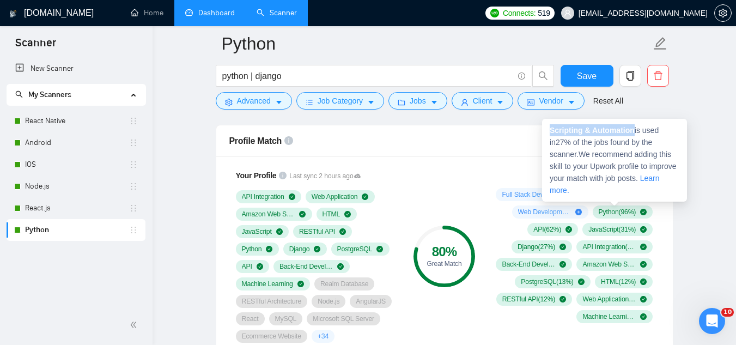
click at [573, 132] on strong "Scripting & Automation" at bounding box center [591, 130] width 85 height 9
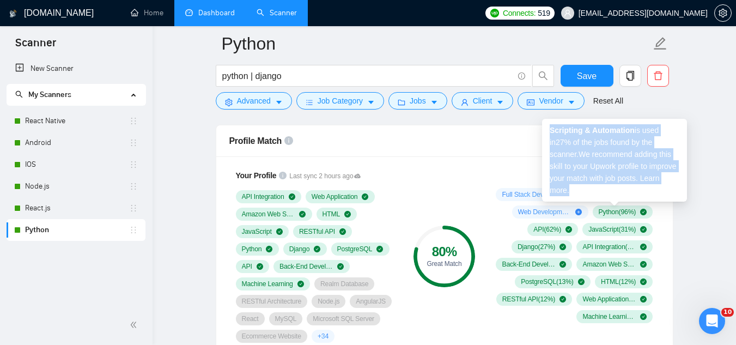
click at [573, 132] on strong "Scripting & Automation" at bounding box center [591, 130] width 85 height 9
click at [555, 129] on strong "Scripting & Automation" at bounding box center [591, 130] width 85 height 9
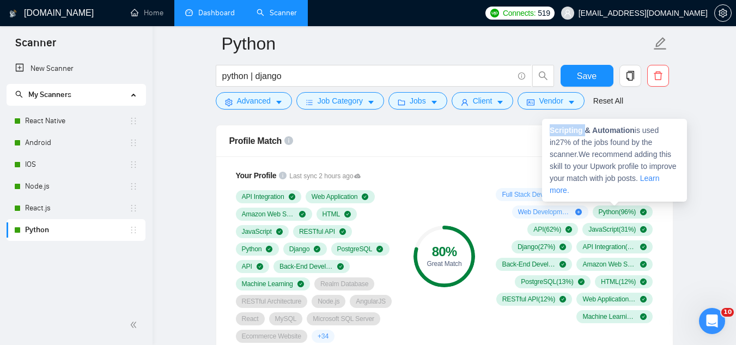
click at [555, 129] on strong "Scripting & Automation" at bounding box center [591, 130] width 85 height 9
click at [645, 180] on link "Learn more." at bounding box center [604, 184] width 110 height 21
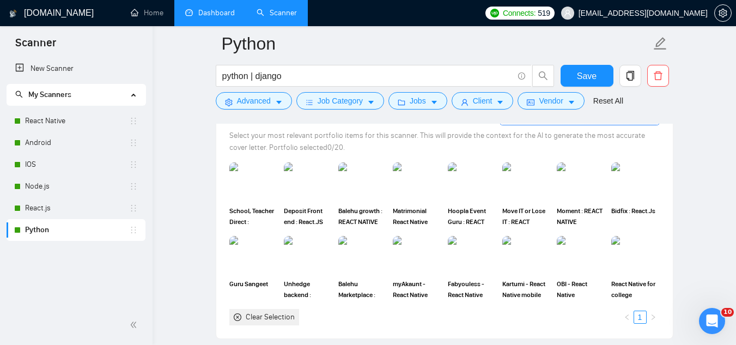
scroll to position [1035, 0]
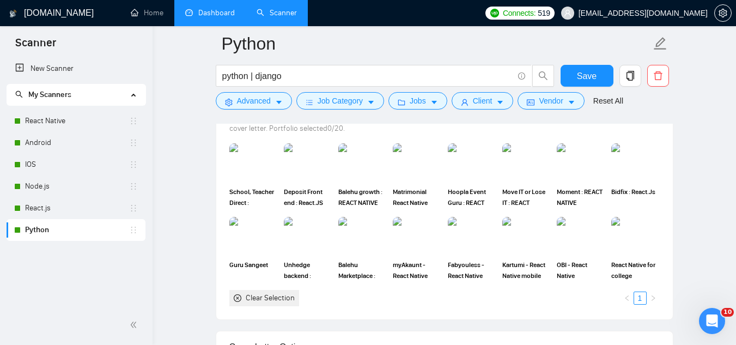
click at [238, 294] on icon "close-circle" at bounding box center [238, 298] width 8 height 8
click at [240, 301] on icon "close-circle" at bounding box center [238, 298] width 8 height 8
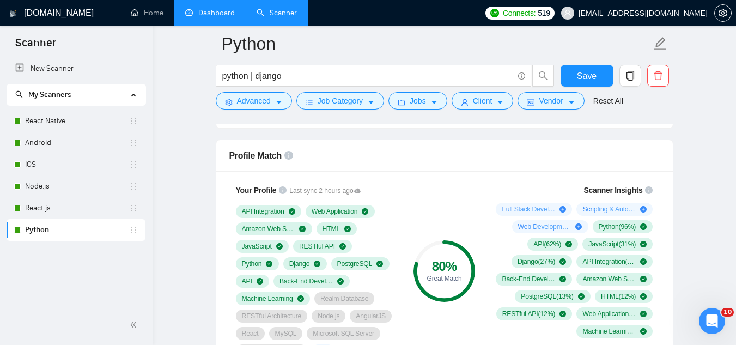
scroll to position [381, 0]
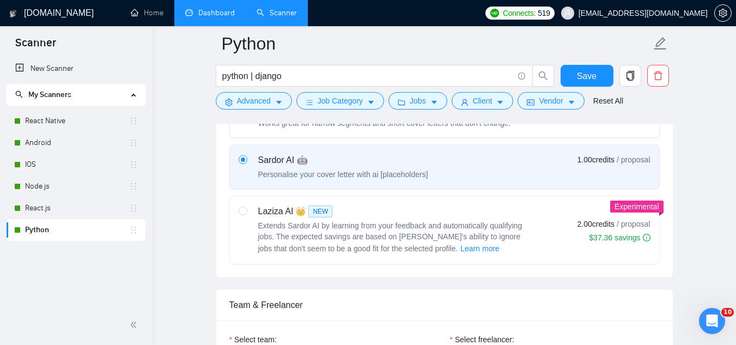
click at [81, 227] on link "Python" at bounding box center [77, 230] width 104 height 22
click at [74, 230] on link "Python" at bounding box center [77, 230] width 104 height 22
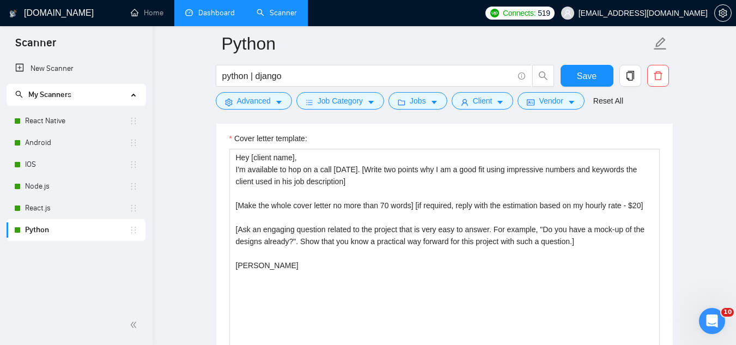
scroll to position [1307, 0]
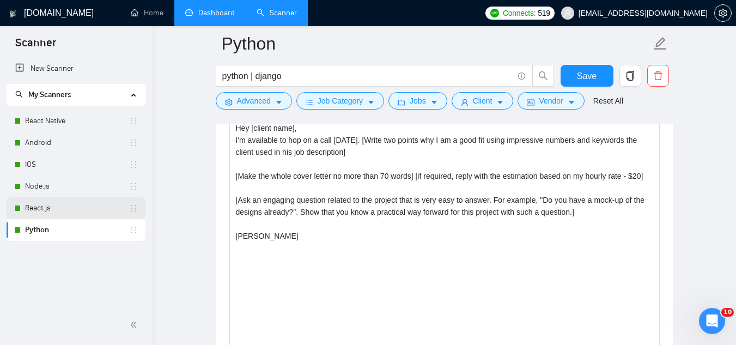
click at [93, 211] on link "React.js" at bounding box center [77, 208] width 104 height 22
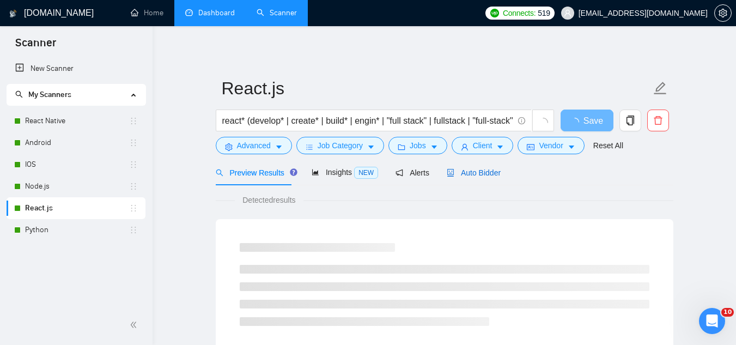
click at [457, 175] on span "Auto Bidder" at bounding box center [474, 172] width 54 height 9
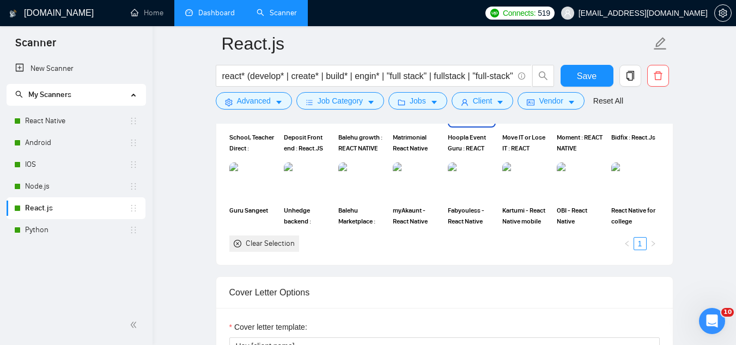
scroll to position [1035, 0]
